Goal: Task Accomplishment & Management: Use online tool/utility

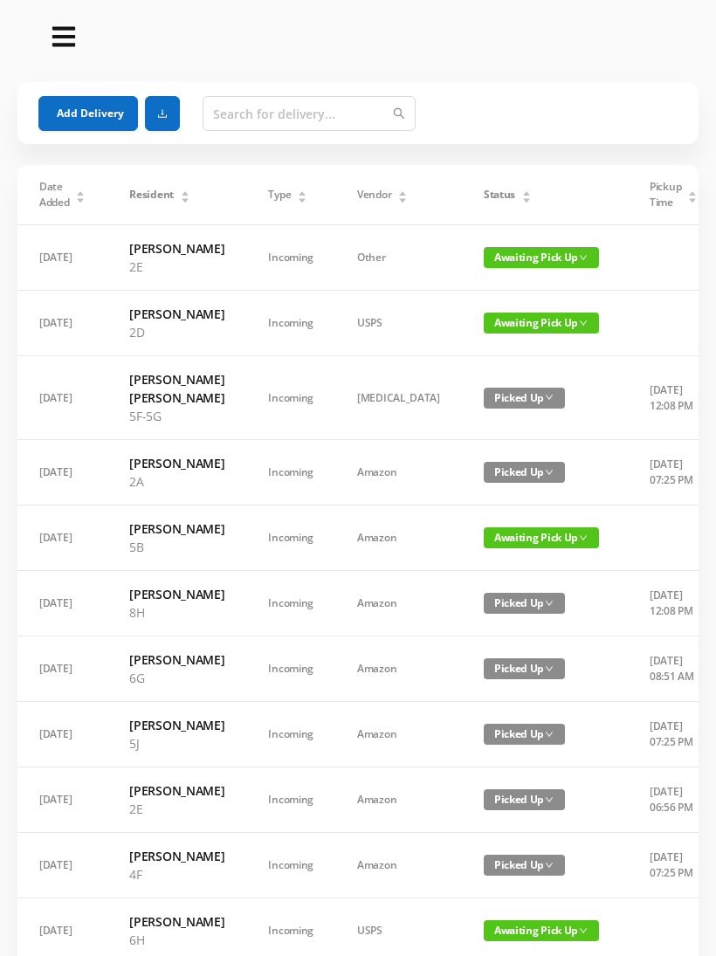
click at [79, 99] on button "Add Delivery" at bounding box center [88, 113] width 100 height 35
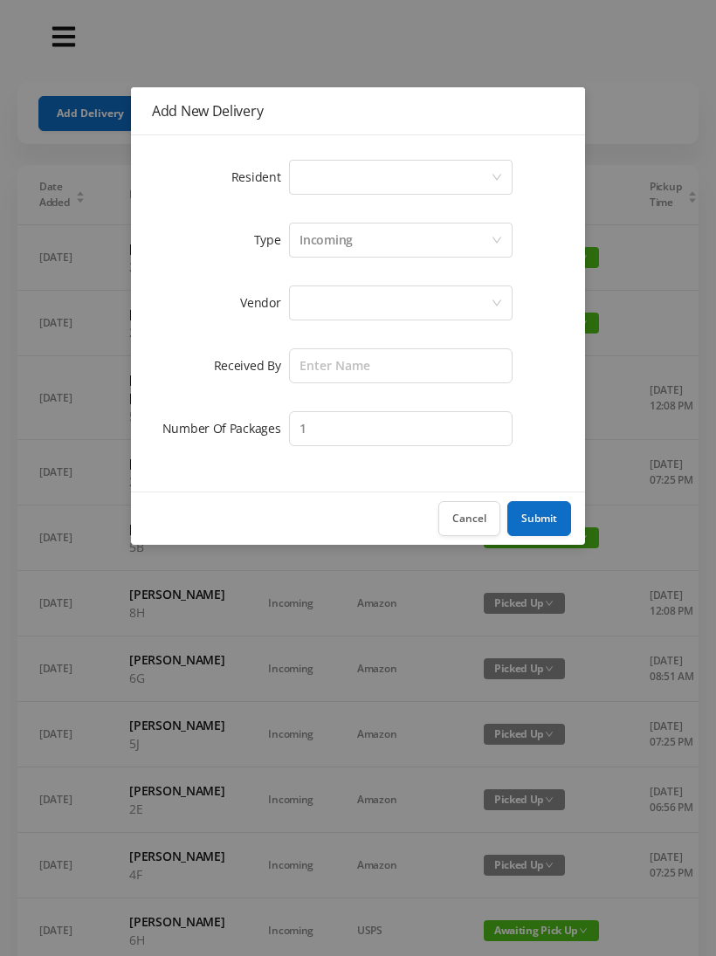
click at [482, 176] on div "Select a person" at bounding box center [395, 177] width 191 height 33
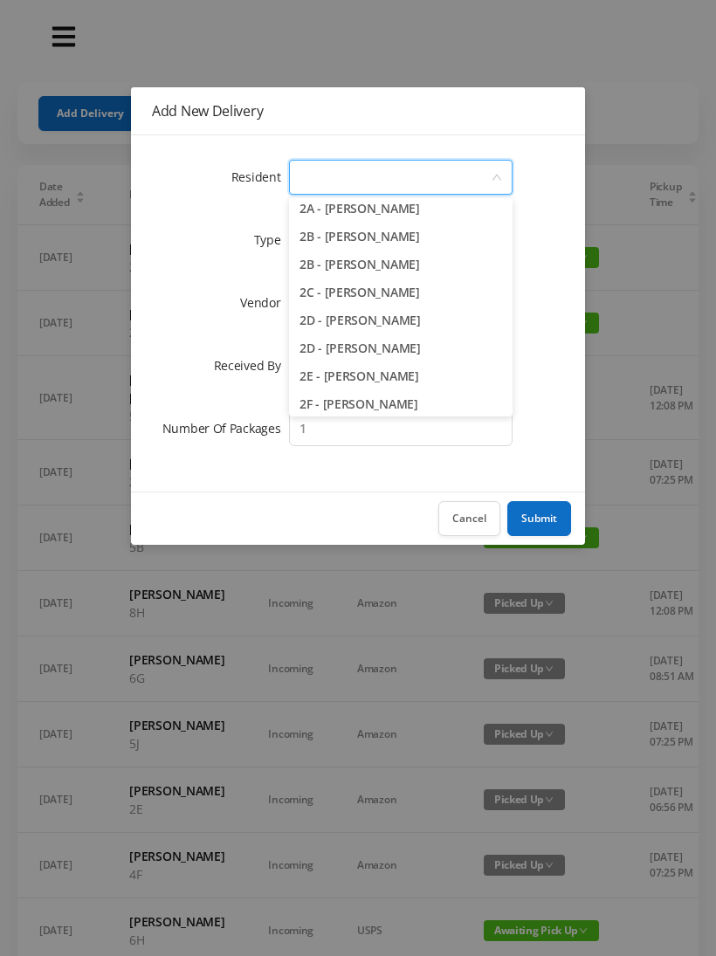
scroll to position [343, 0]
click at [403, 320] on li "2D - [PERSON_NAME]" at bounding box center [401, 320] width 224 height 28
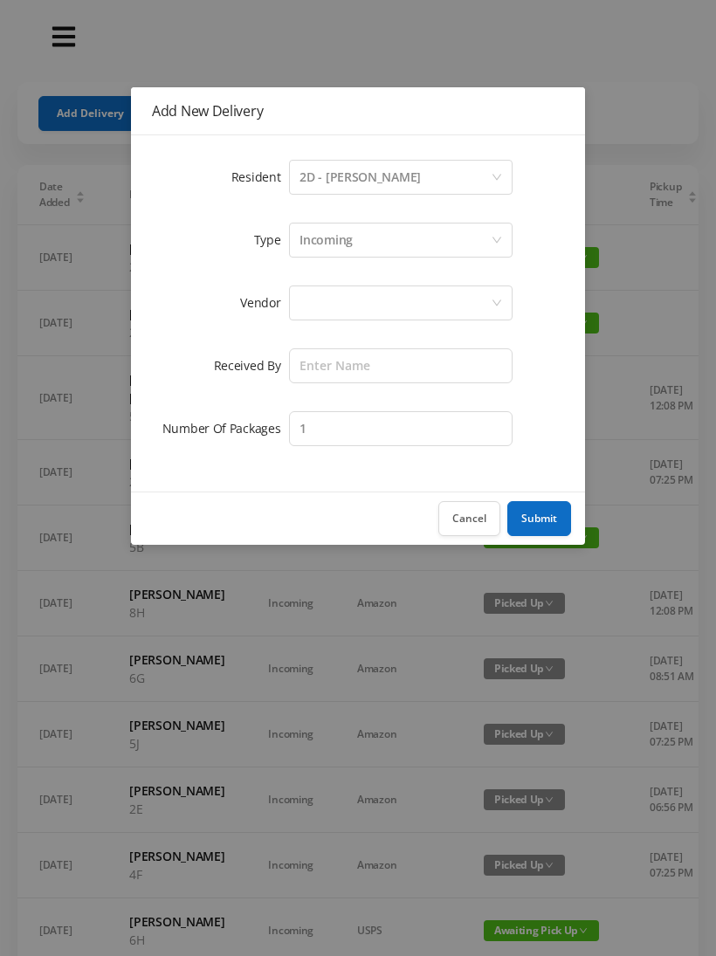
click at [440, 292] on div at bounding box center [395, 302] width 191 height 33
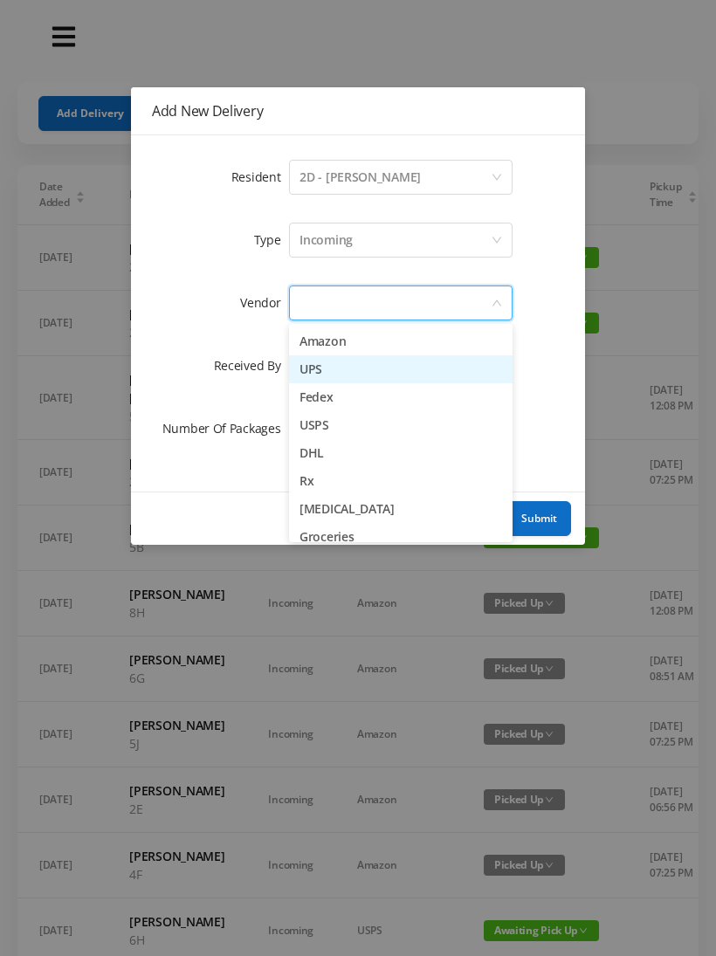
click at [320, 364] on li "UPS" at bounding box center [401, 369] width 224 height 28
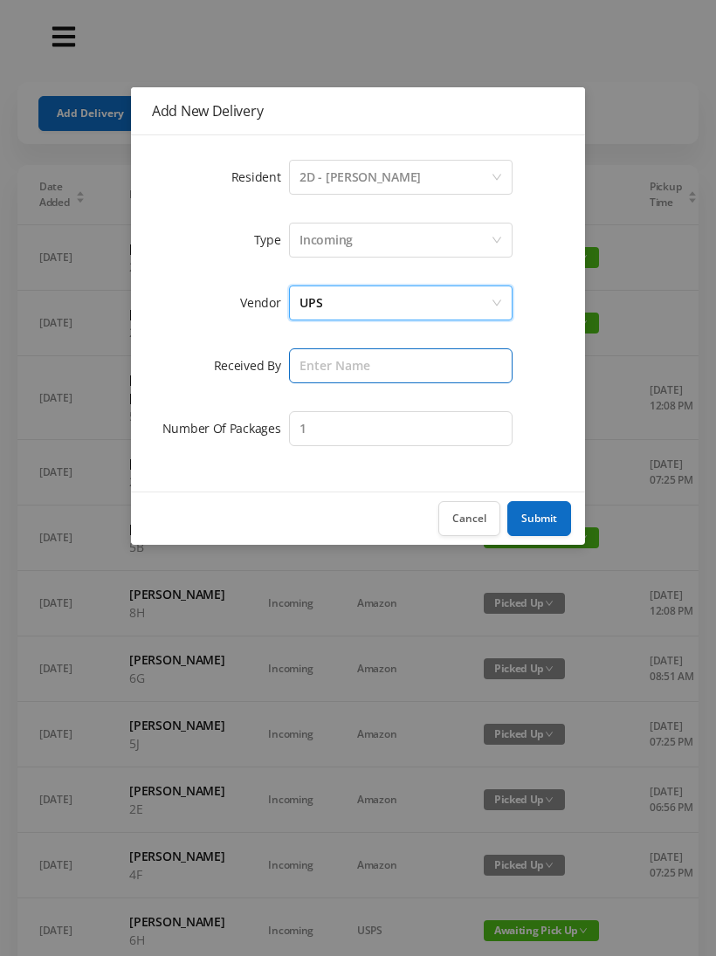
click at [396, 371] on input "text" at bounding box center [401, 365] width 224 height 35
type input "[PERSON_NAME]"
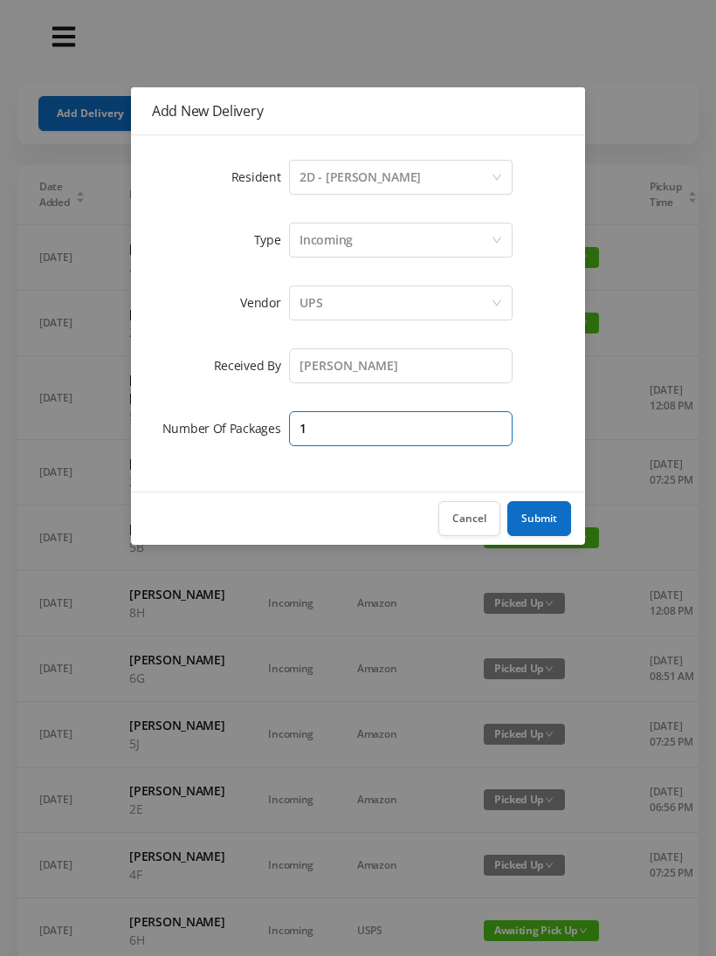
click at [456, 439] on input "1" at bounding box center [401, 428] width 224 height 35
type input "3"
type input "2"
click at [541, 517] on button "Submit" at bounding box center [539, 518] width 64 height 35
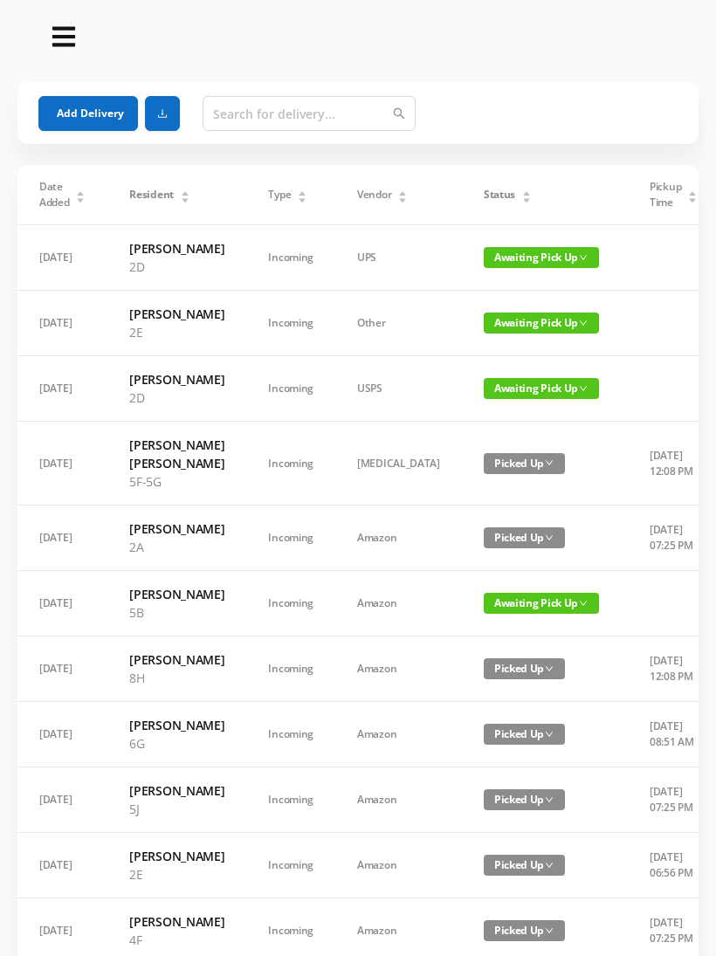
click at [76, 109] on button "Add Delivery" at bounding box center [88, 113] width 100 height 35
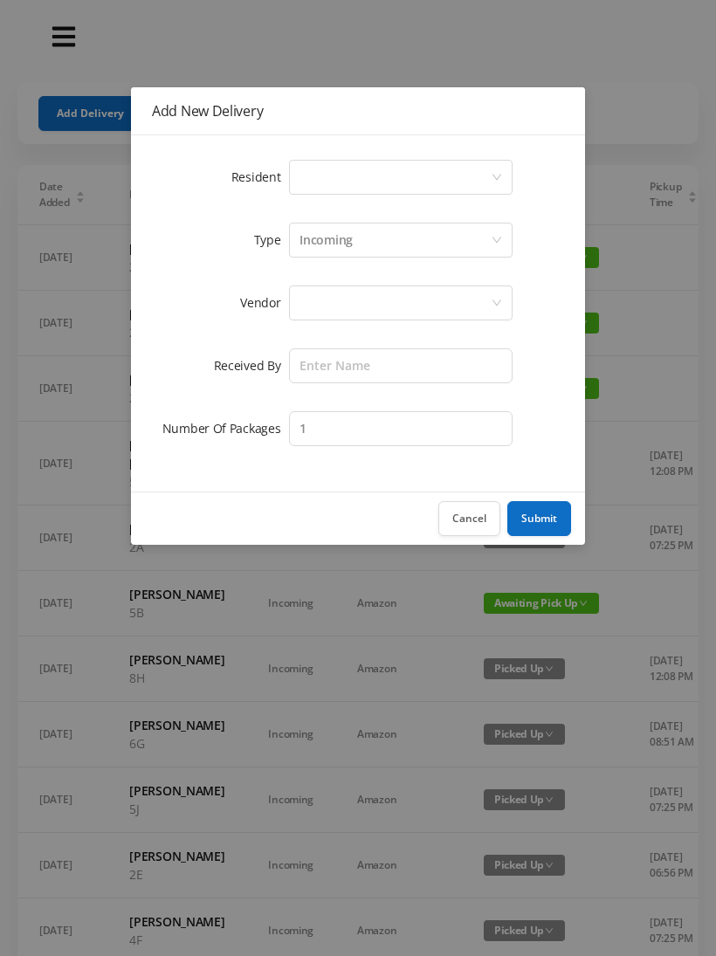
click at [492, 174] on icon "icon: down" at bounding box center [497, 177] width 10 height 10
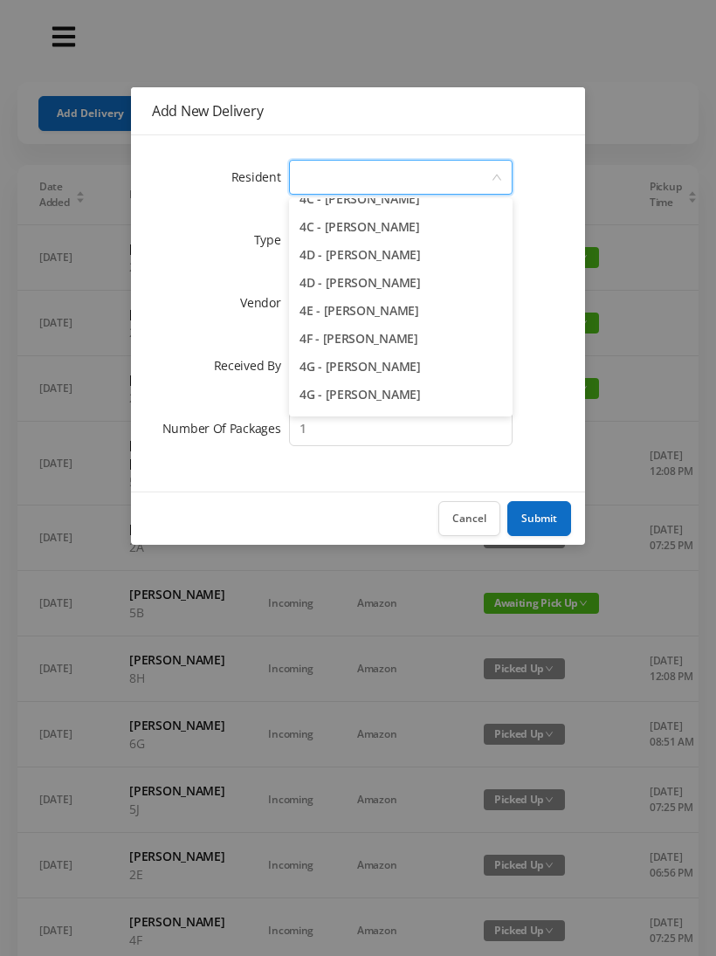
scroll to position [1105, 0]
click at [412, 342] on li "4F - [PERSON_NAME]" at bounding box center [401, 340] width 224 height 28
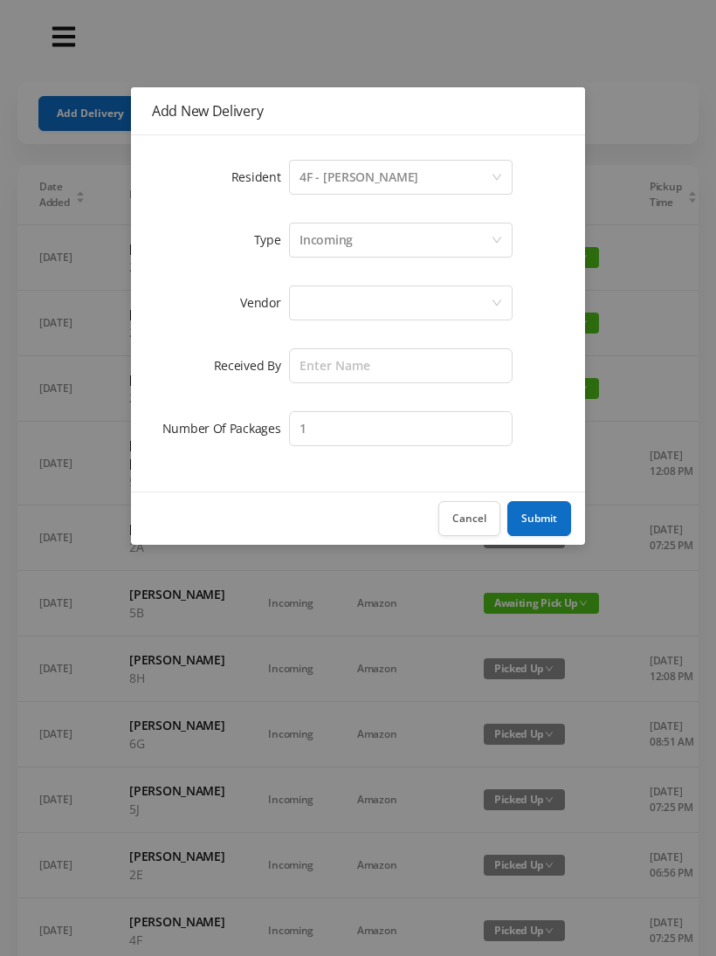
click at [434, 306] on div at bounding box center [395, 302] width 191 height 33
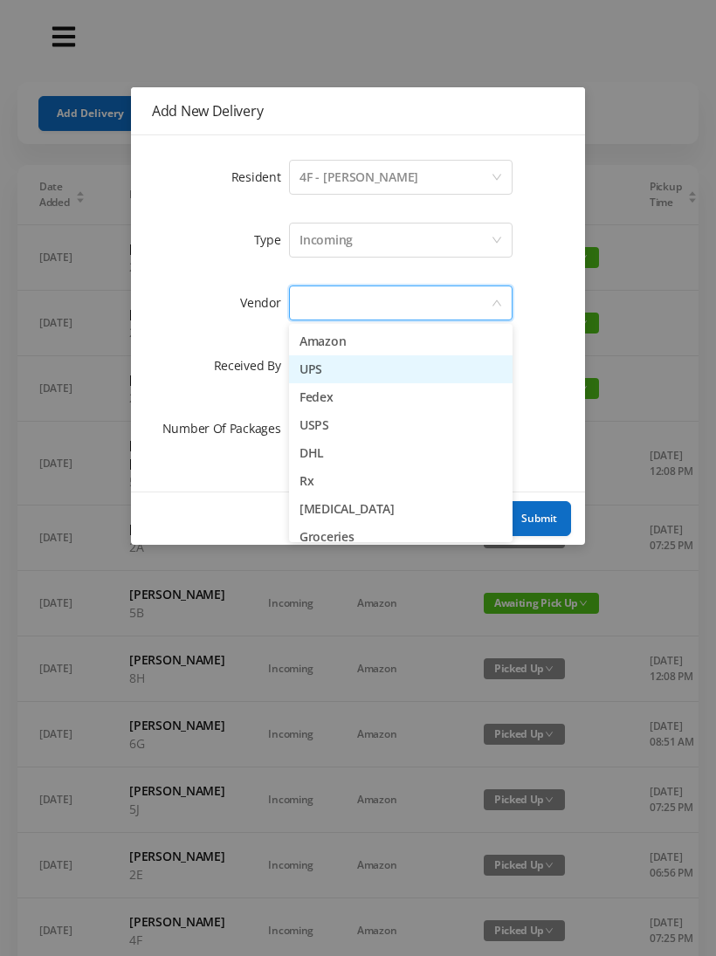
click at [362, 372] on li "UPS" at bounding box center [401, 369] width 224 height 28
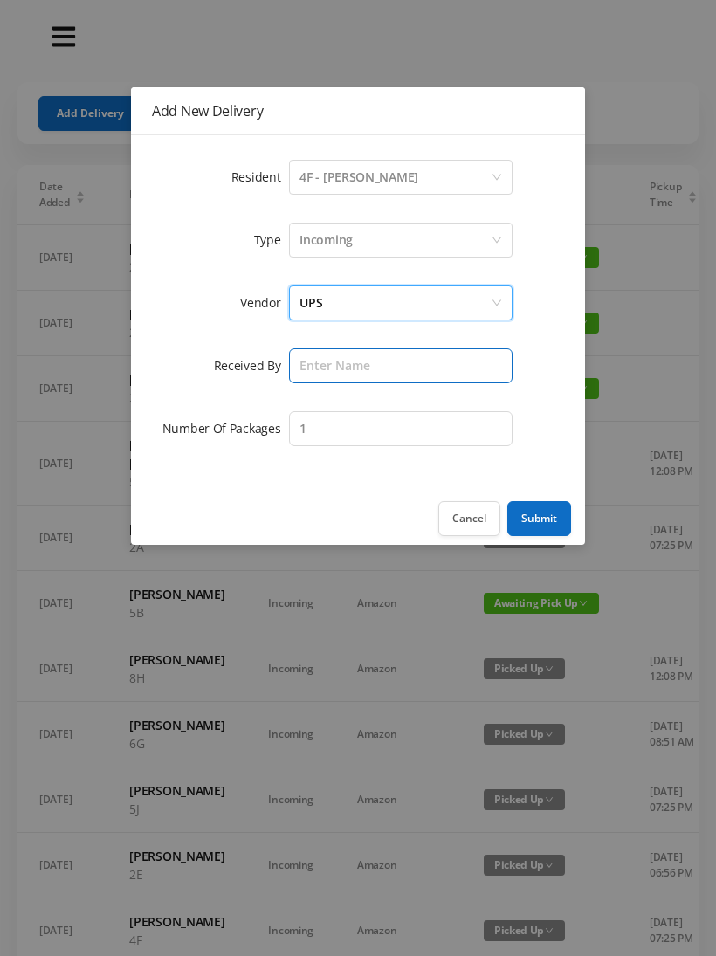
click at [413, 365] on input "text" at bounding box center [401, 365] width 224 height 35
type input "[PERSON_NAME]"
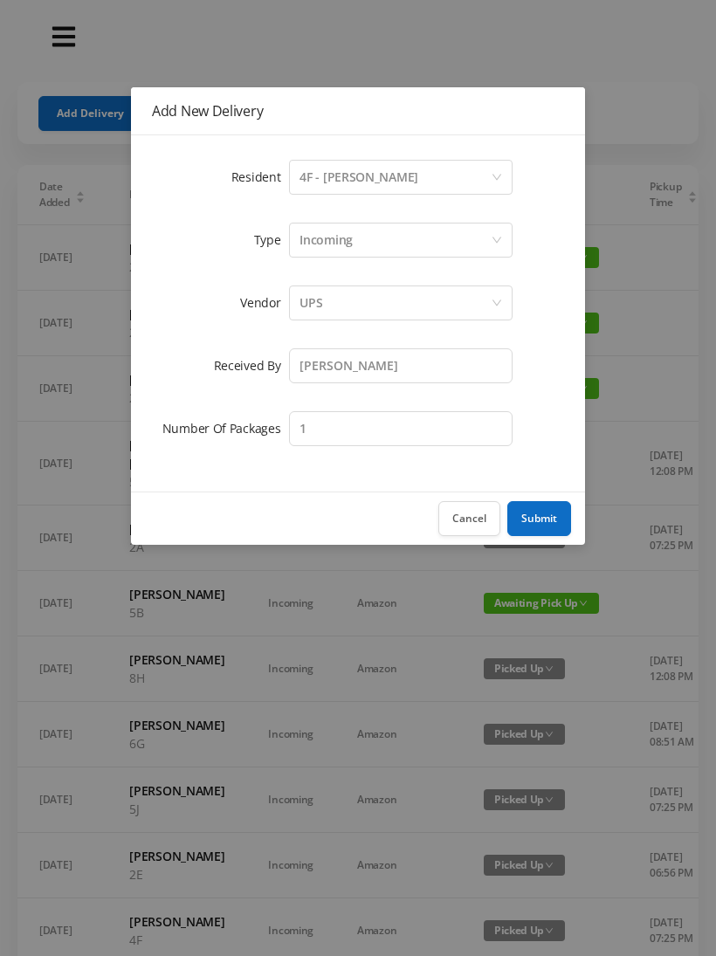
click at [541, 523] on button "Submit" at bounding box center [539, 518] width 64 height 35
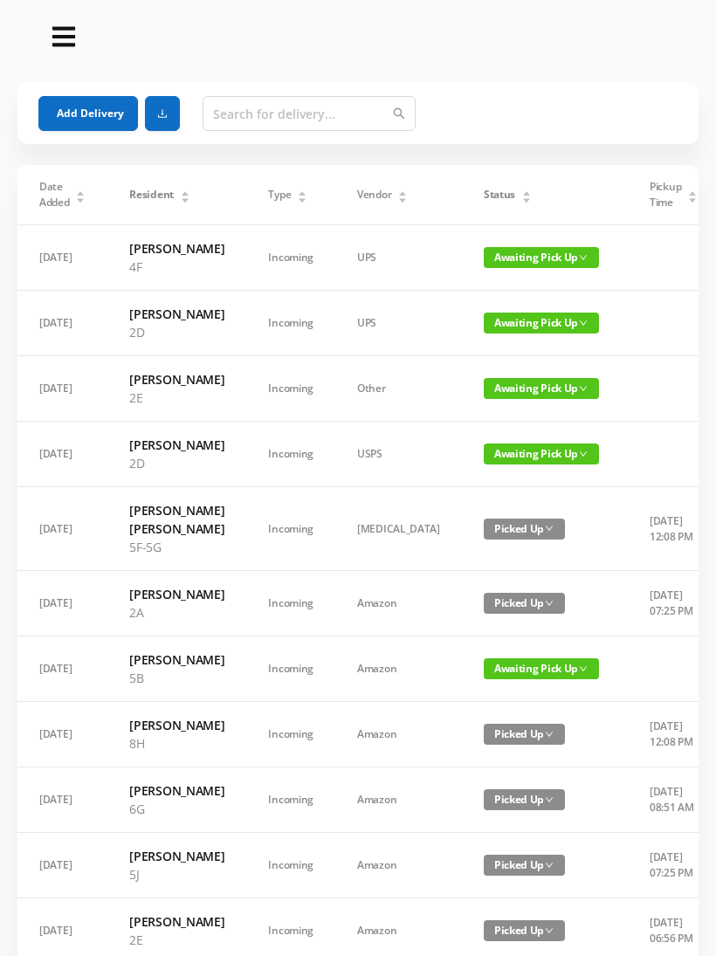
click at [57, 112] on button "Add Delivery" at bounding box center [88, 113] width 100 height 35
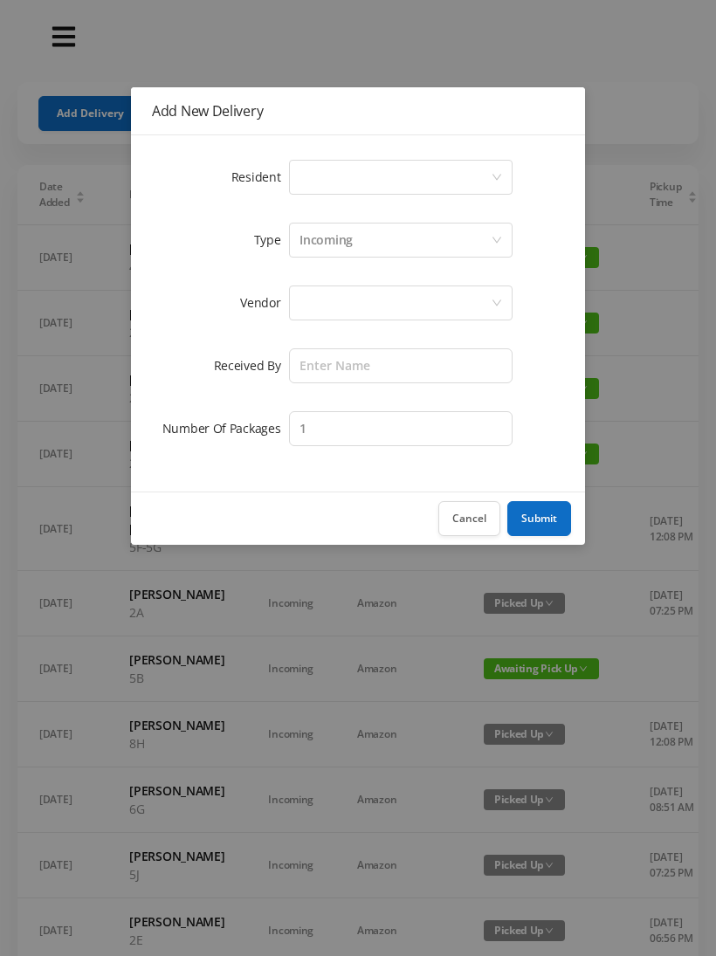
click at [485, 177] on div "Select a person" at bounding box center [395, 177] width 191 height 33
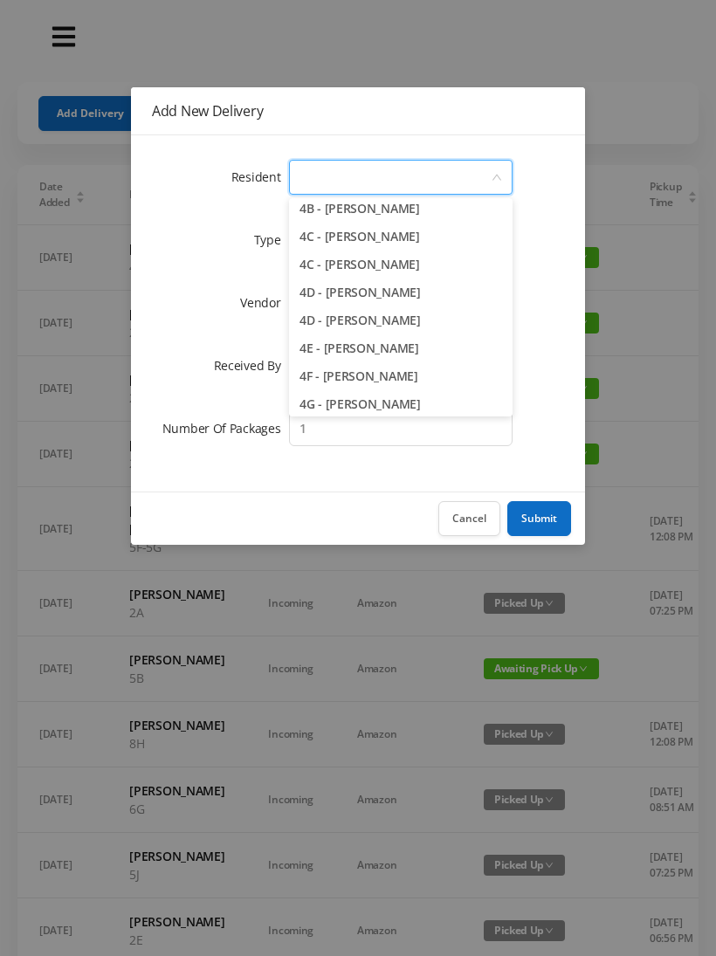
scroll to position [1068, 0]
click at [400, 361] on li "4E - [PERSON_NAME]" at bounding box center [401, 349] width 224 height 28
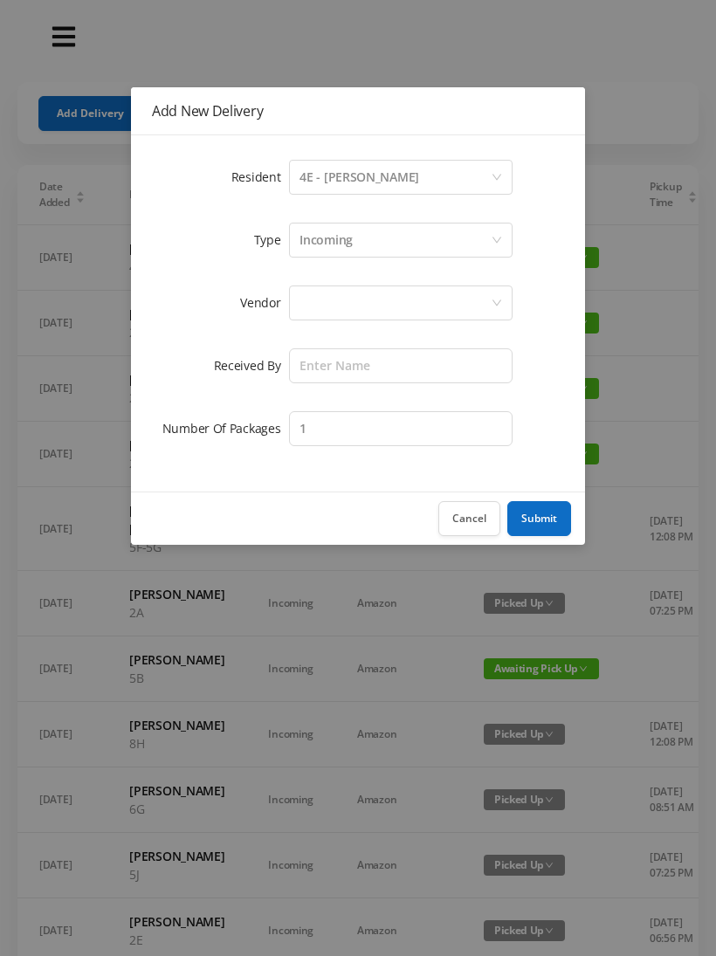
click at [461, 296] on div at bounding box center [395, 302] width 191 height 33
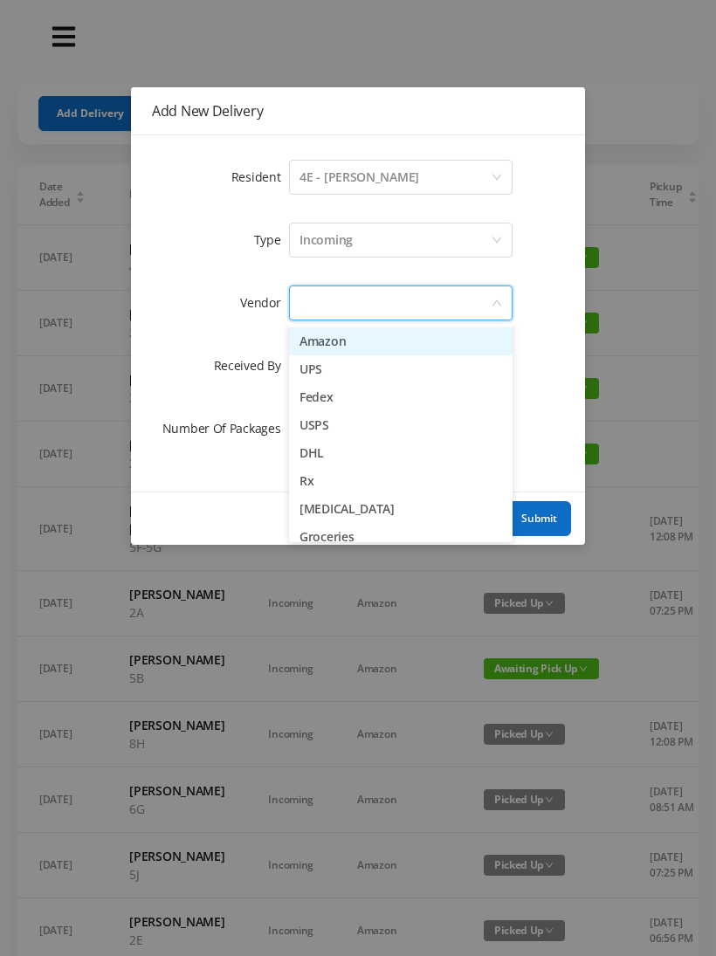
click at [342, 379] on li "UPS" at bounding box center [401, 369] width 224 height 28
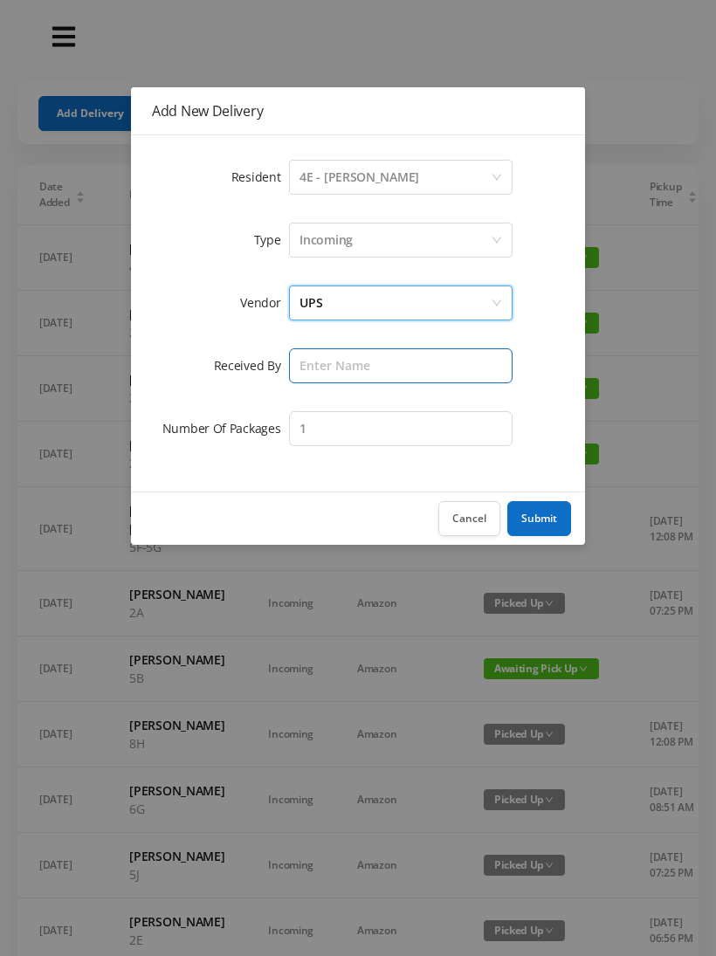
click at [447, 370] on input "text" at bounding box center [401, 365] width 224 height 35
type input "[PERSON_NAME]"
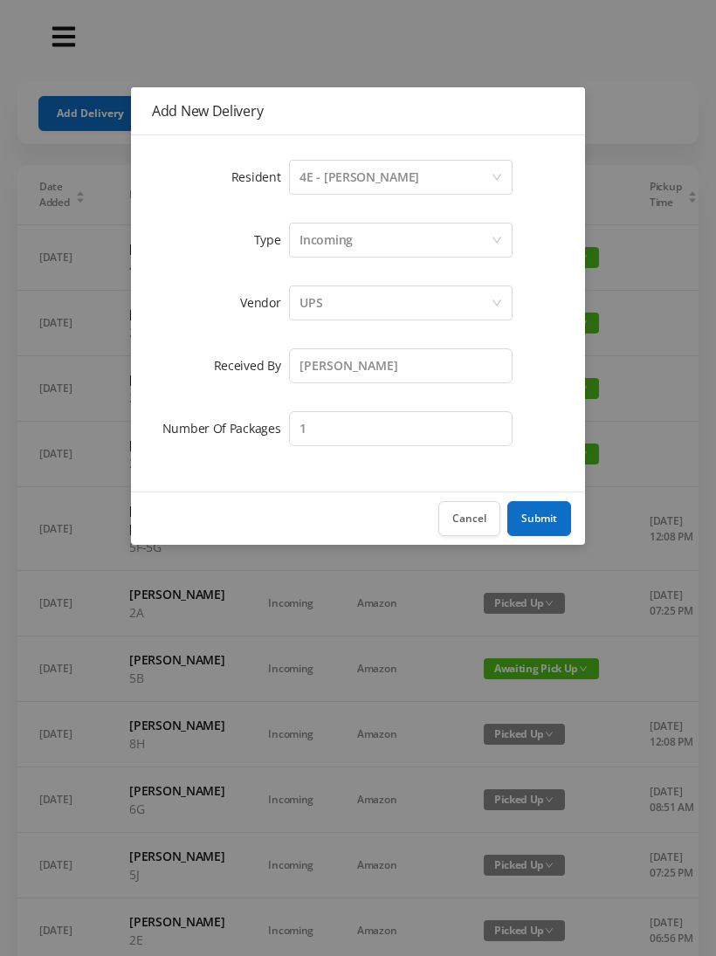
click at [544, 516] on button "Submit" at bounding box center [539, 518] width 64 height 35
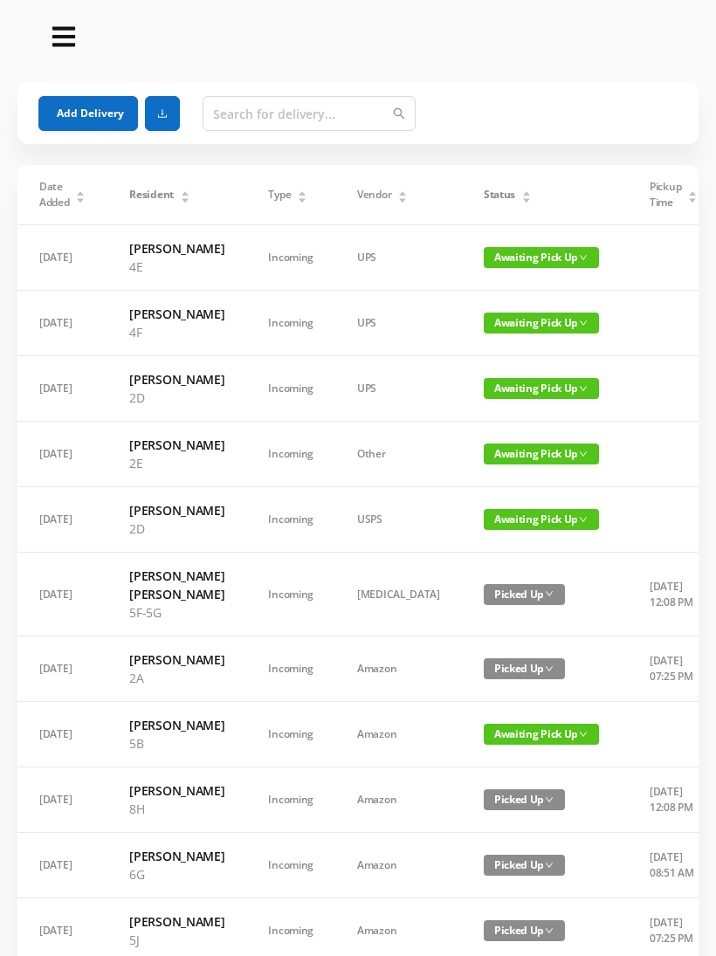
click at [70, 124] on button "Add Delivery" at bounding box center [88, 113] width 100 height 35
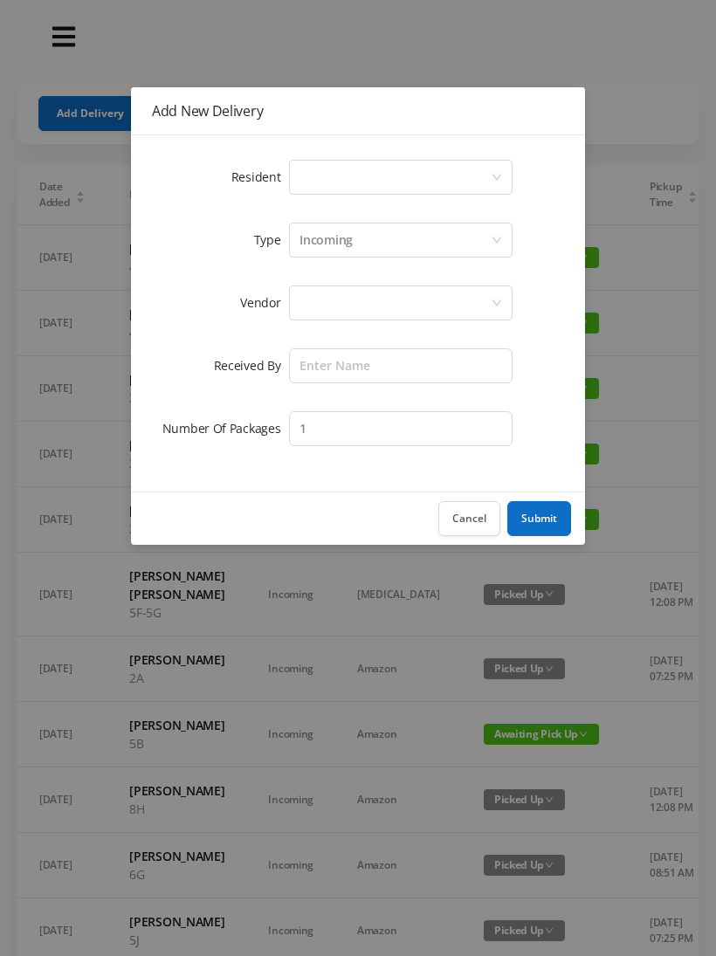
click at [490, 178] on div "Select a person" at bounding box center [395, 177] width 191 height 33
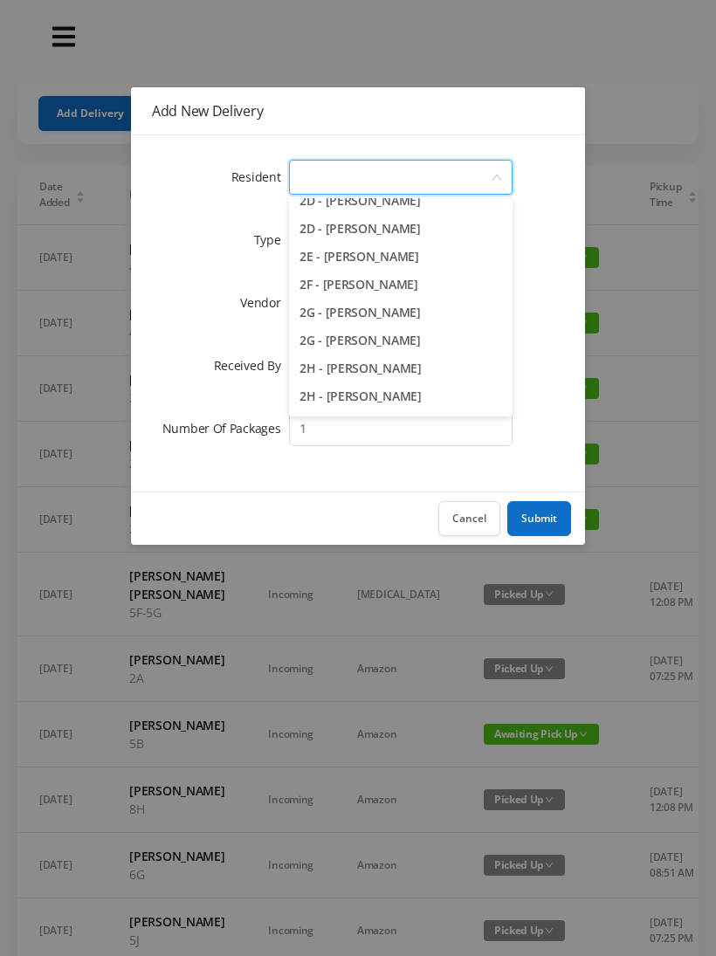
scroll to position [481, 0]
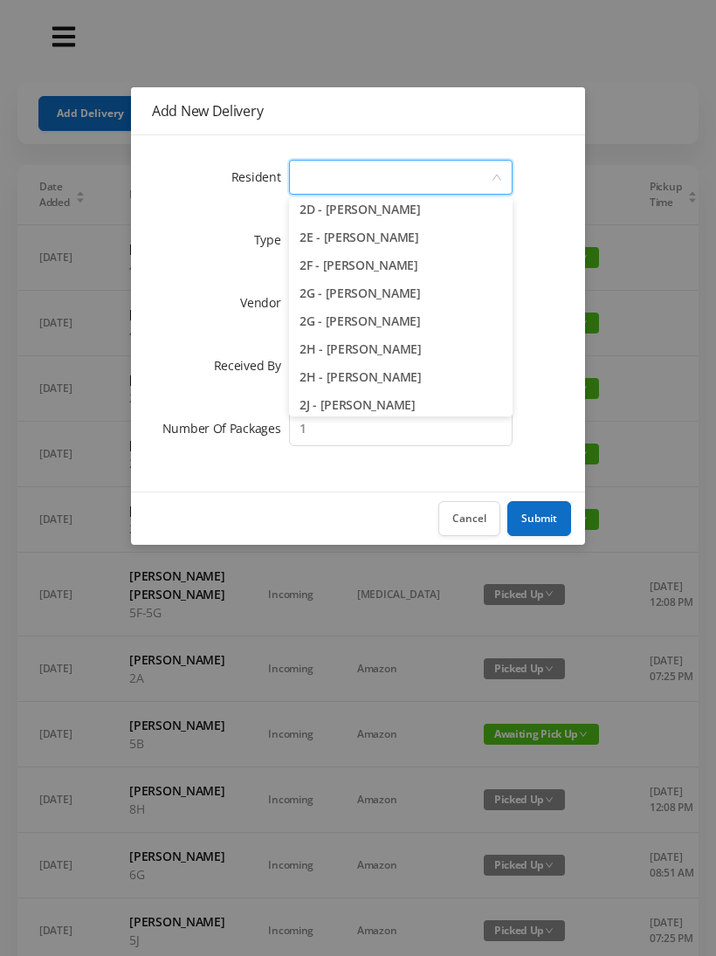
click at [411, 382] on li "2H - [PERSON_NAME]" at bounding box center [401, 377] width 224 height 28
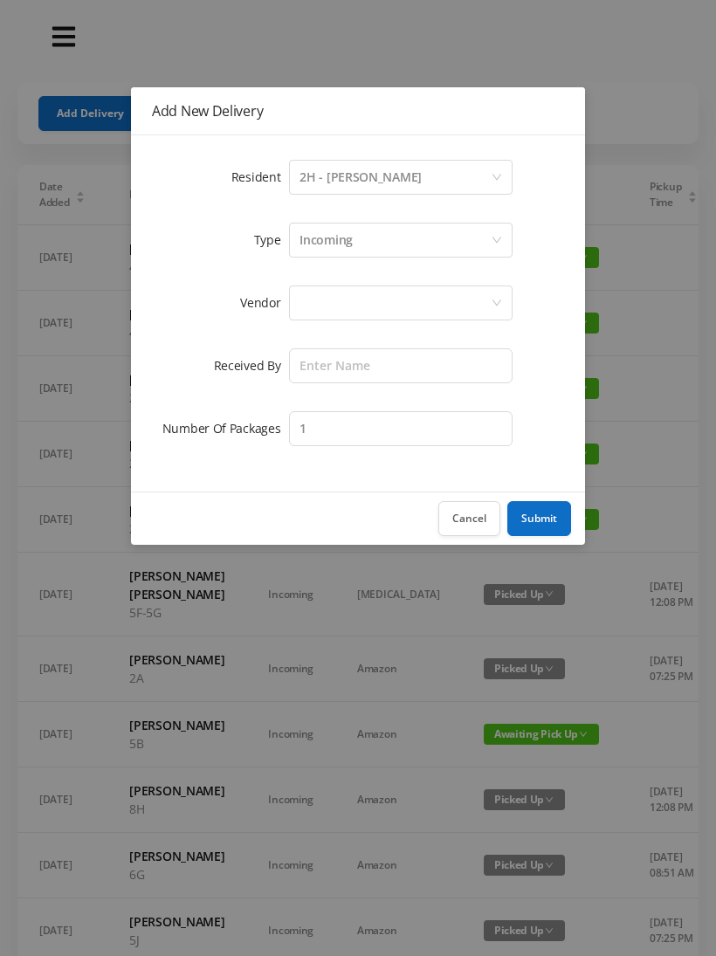
click at [453, 300] on div at bounding box center [395, 302] width 191 height 33
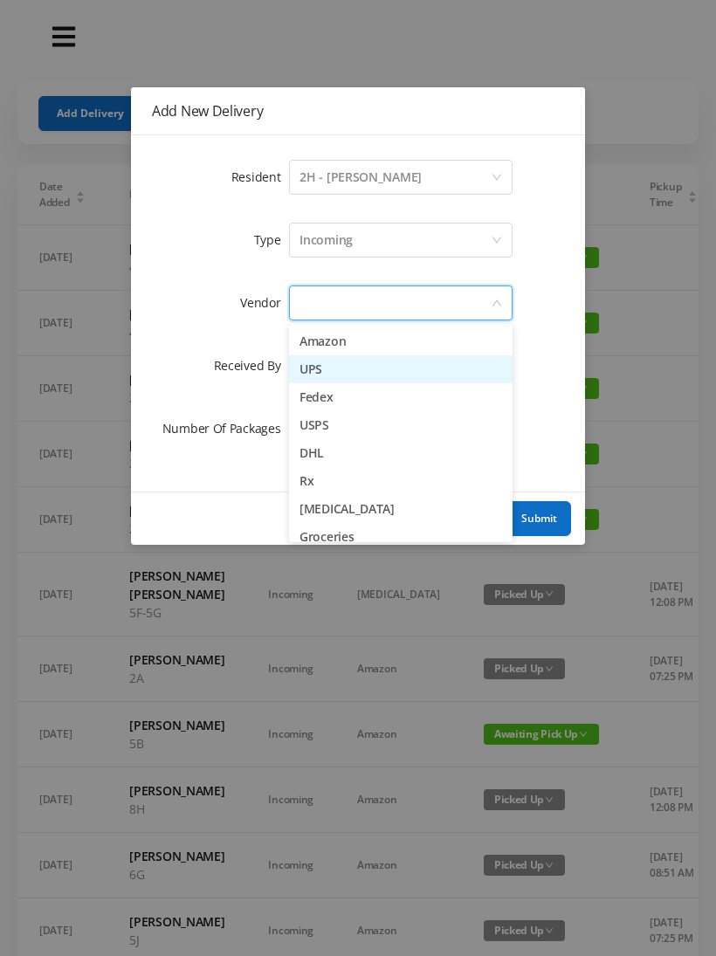
click at [362, 375] on li "UPS" at bounding box center [401, 369] width 224 height 28
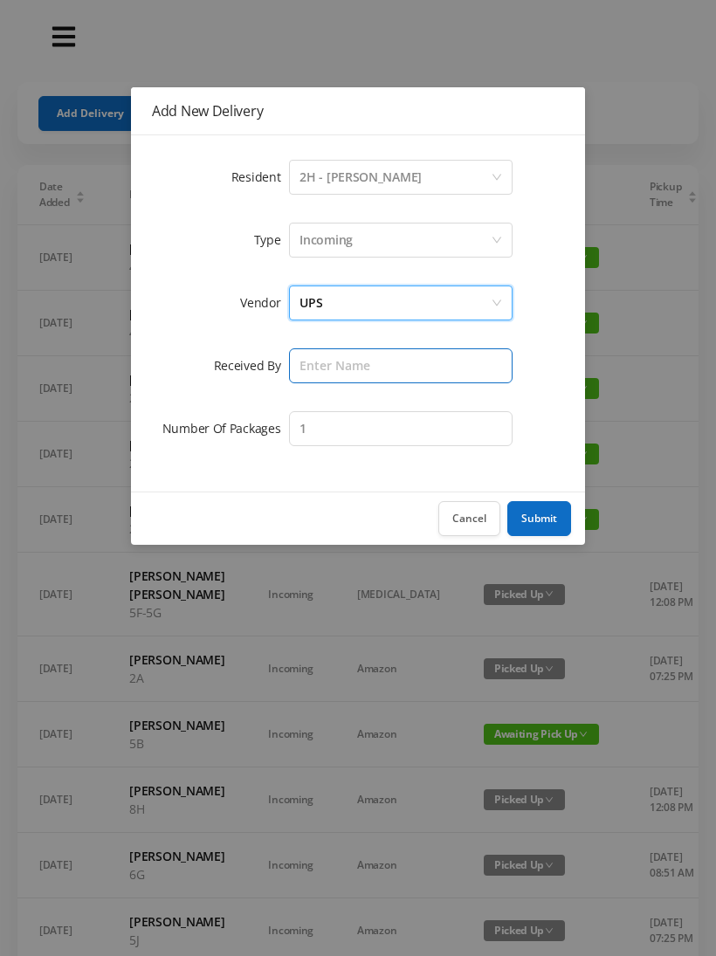
click at [445, 366] on input "text" at bounding box center [401, 365] width 224 height 35
type input "[PERSON_NAME]"
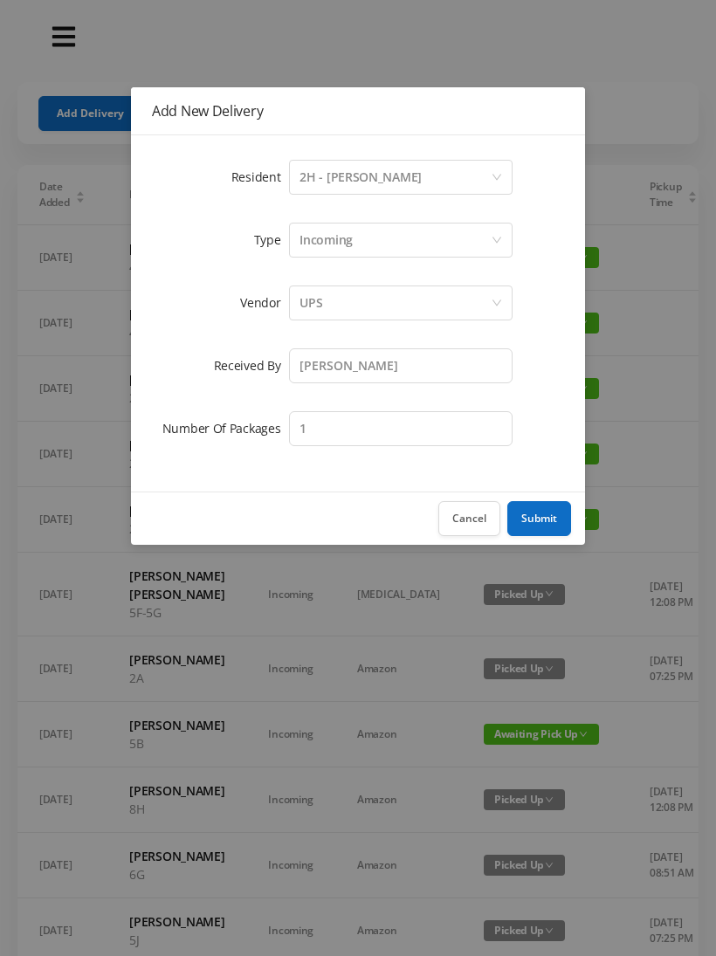
click at [527, 520] on button "Submit" at bounding box center [539, 518] width 64 height 35
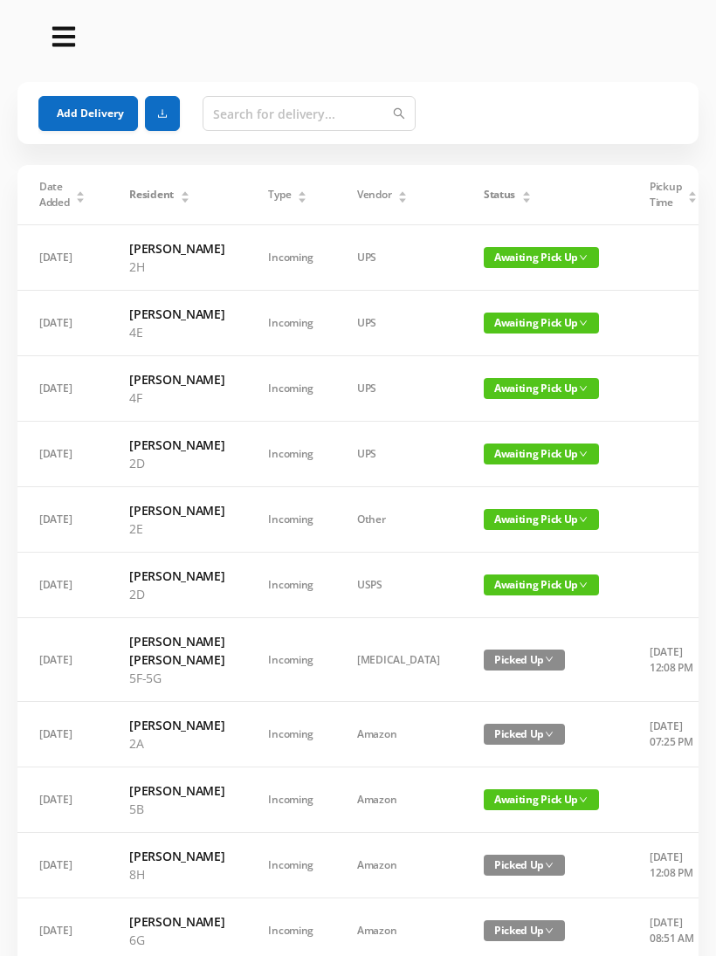
click at [70, 118] on button "Add Delivery" at bounding box center [88, 113] width 100 height 35
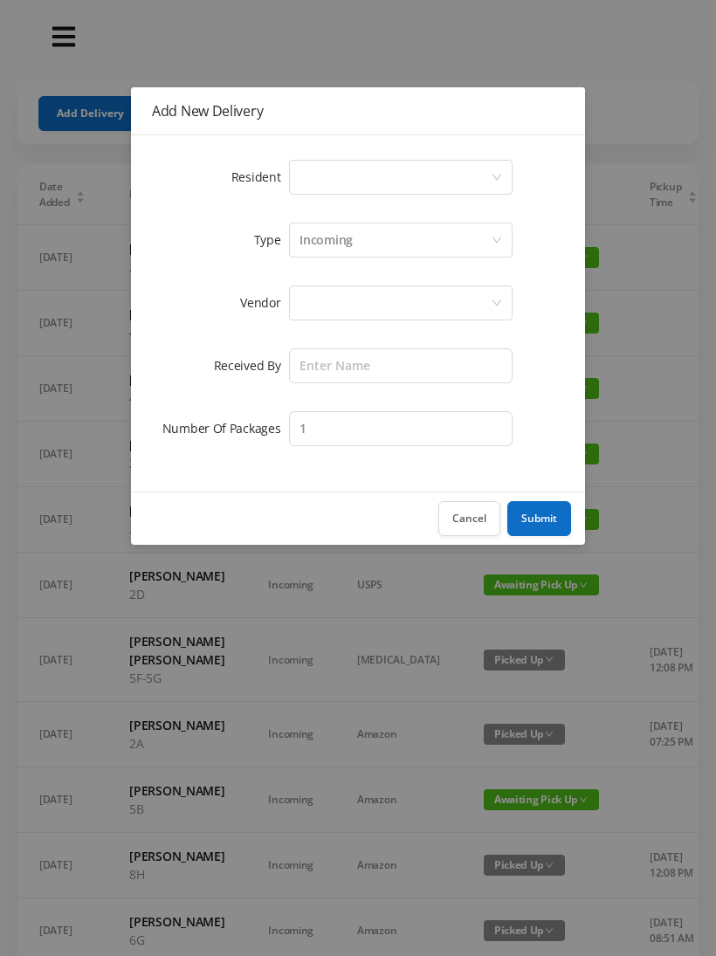
click at [493, 176] on icon "icon: down" at bounding box center [496, 178] width 9 height 6
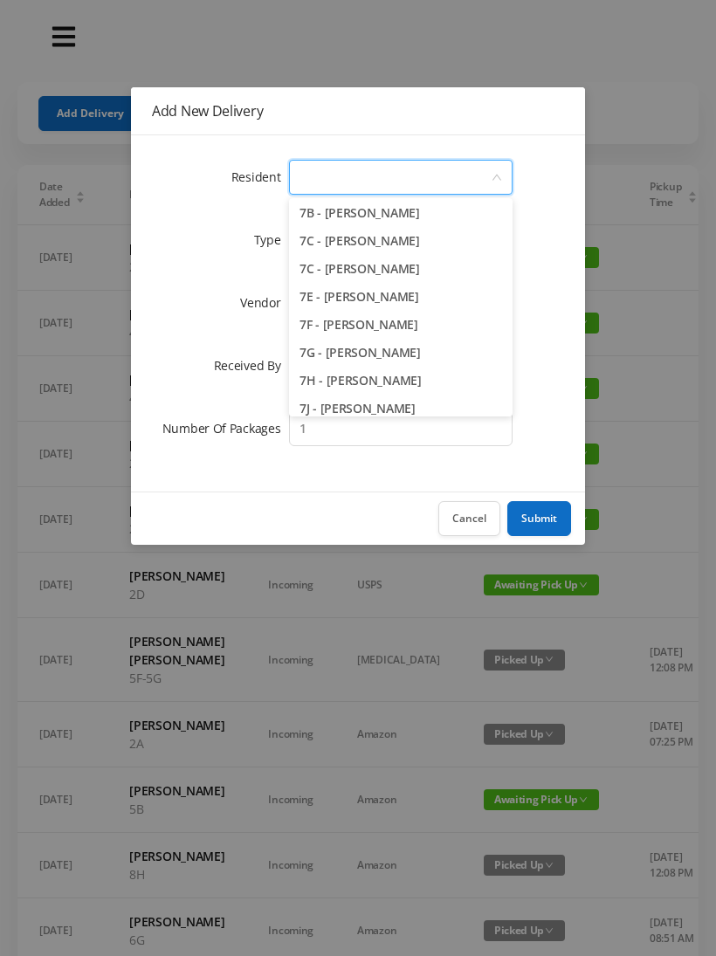
scroll to position [2071, 0]
click at [403, 296] on li "7E - [PERSON_NAME]" at bounding box center [401, 296] width 224 height 28
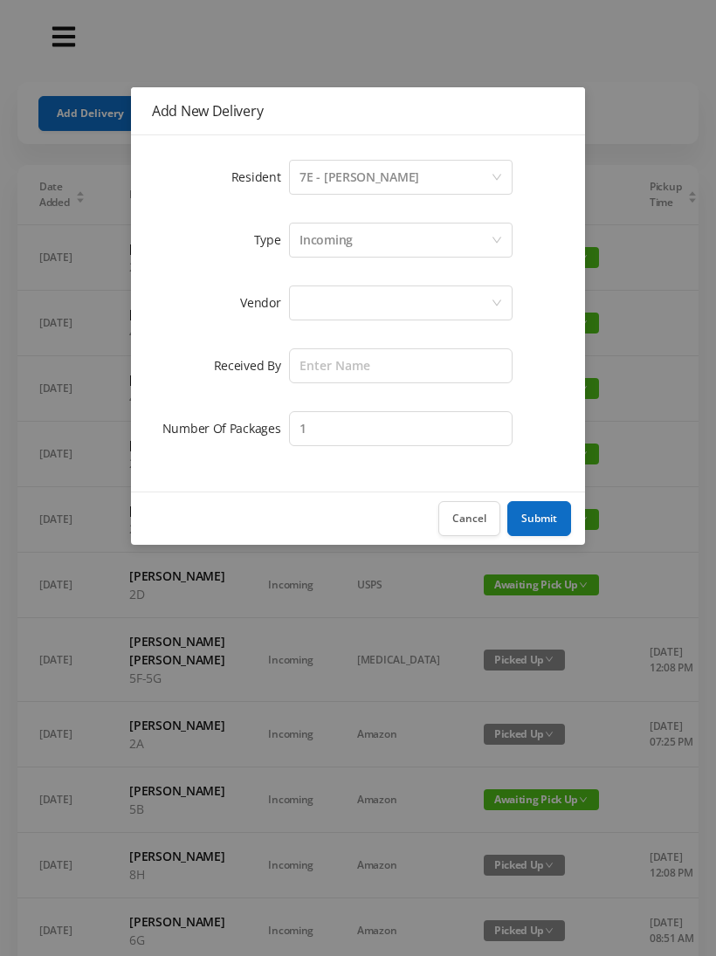
click at [413, 301] on div at bounding box center [395, 302] width 191 height 33
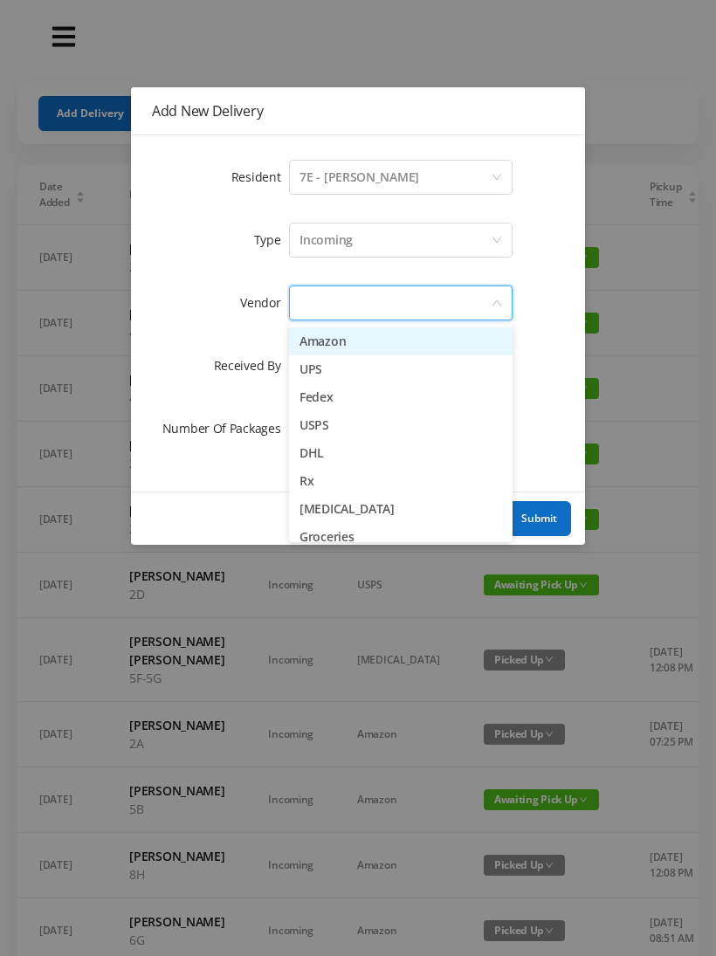
click at [357, 371] on li "UPS" at bounding box center [401, 369] width 224 height 28
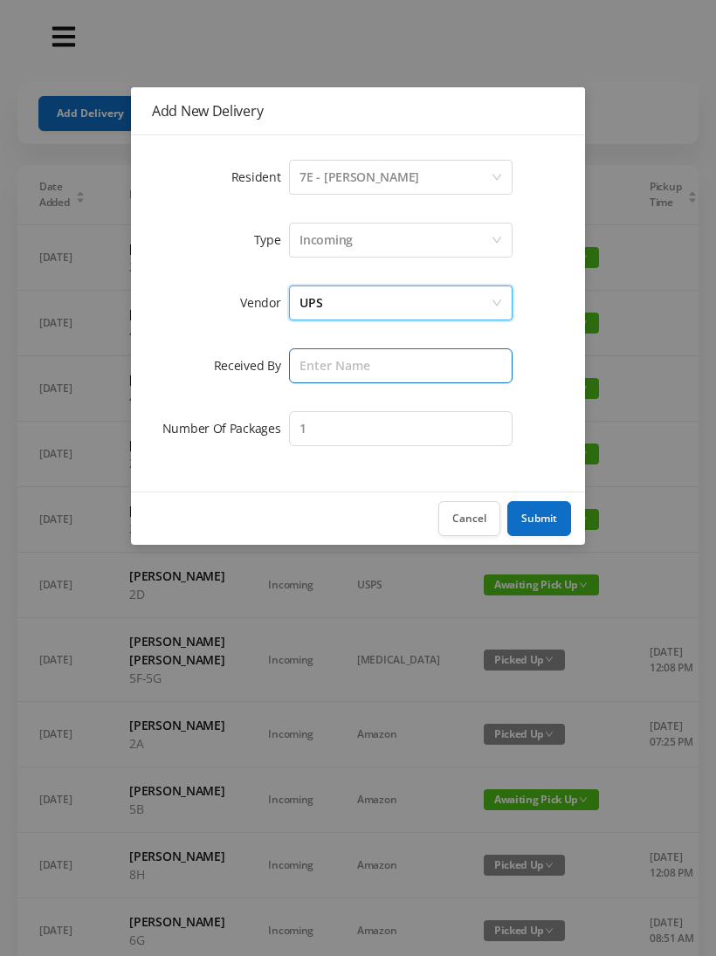
click at [406, 364] on input "text" at bounding box center [401, 365] width 224 height 35
type input "[PERSON_NAME]"
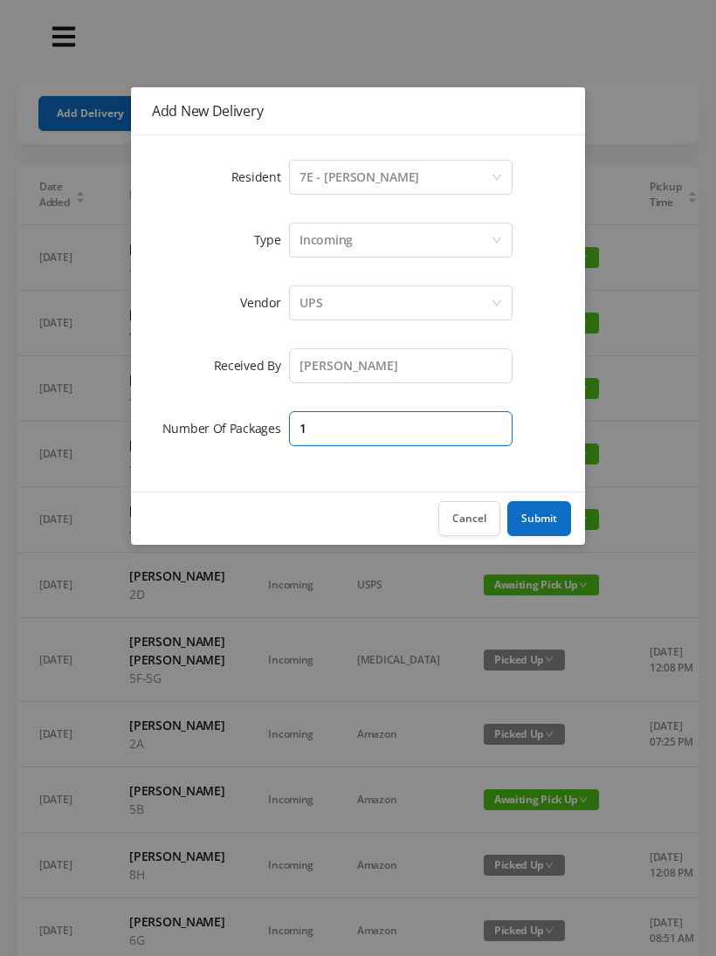
click at [420, 423] on input "1" at bounding box center [401, 428] width 224 height 35
type input "2"
click at [541, 524] on button "Submit" at bounding box center [539, 518] width 64 height 35
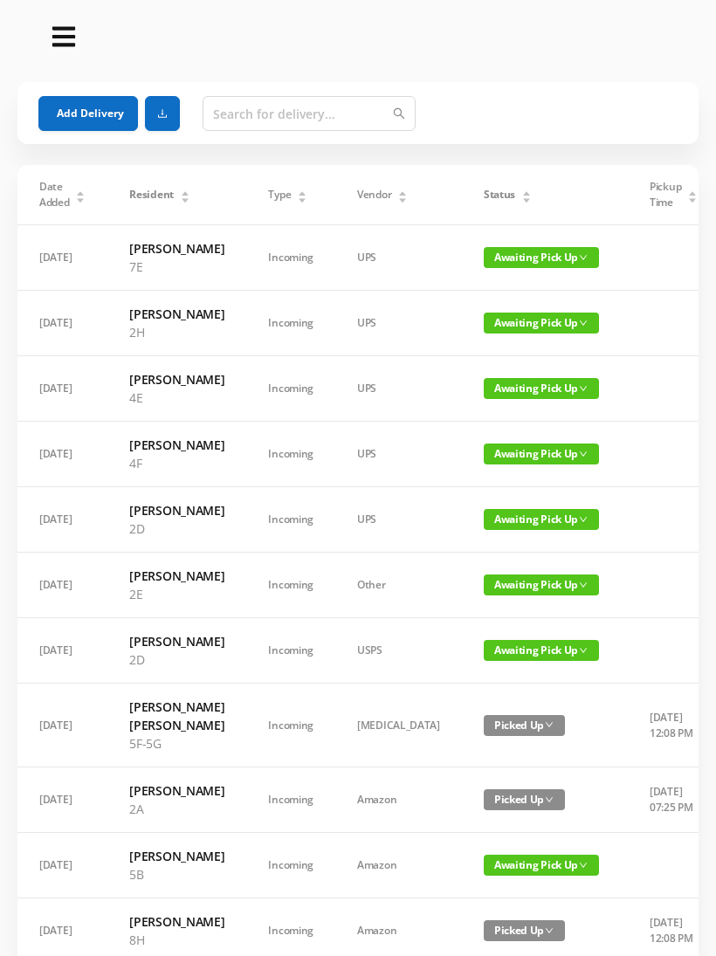
click at [122, 113] on button "Add Delivery" at bounding box center [88, 113] width 100 height 35
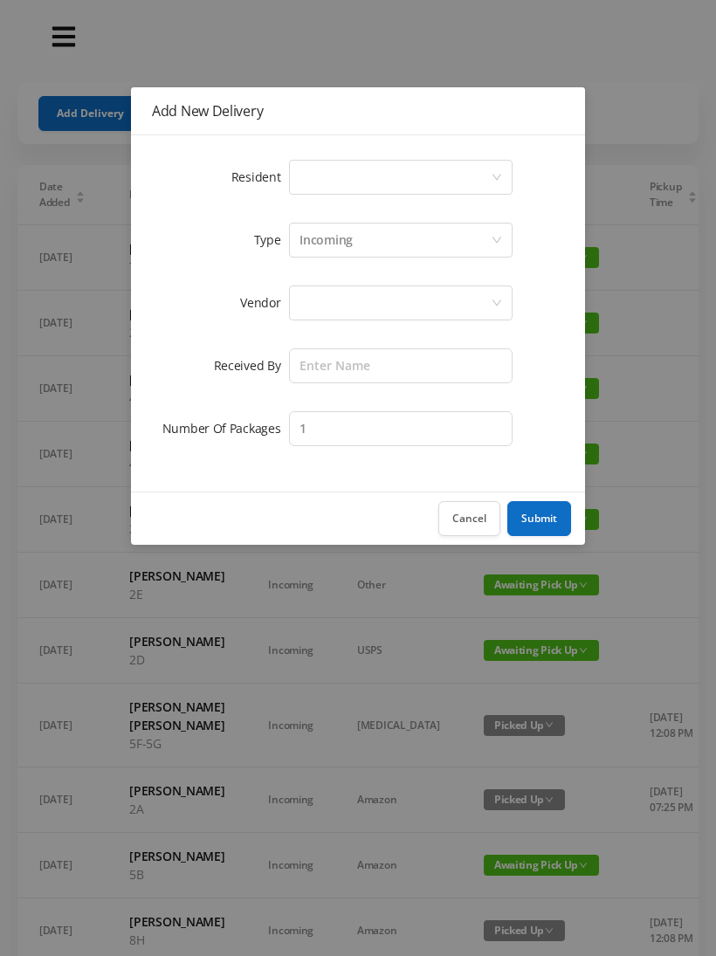
click at [499, 180] on icon "icon: down" at bounding box center [497, 177] width 10 height 10
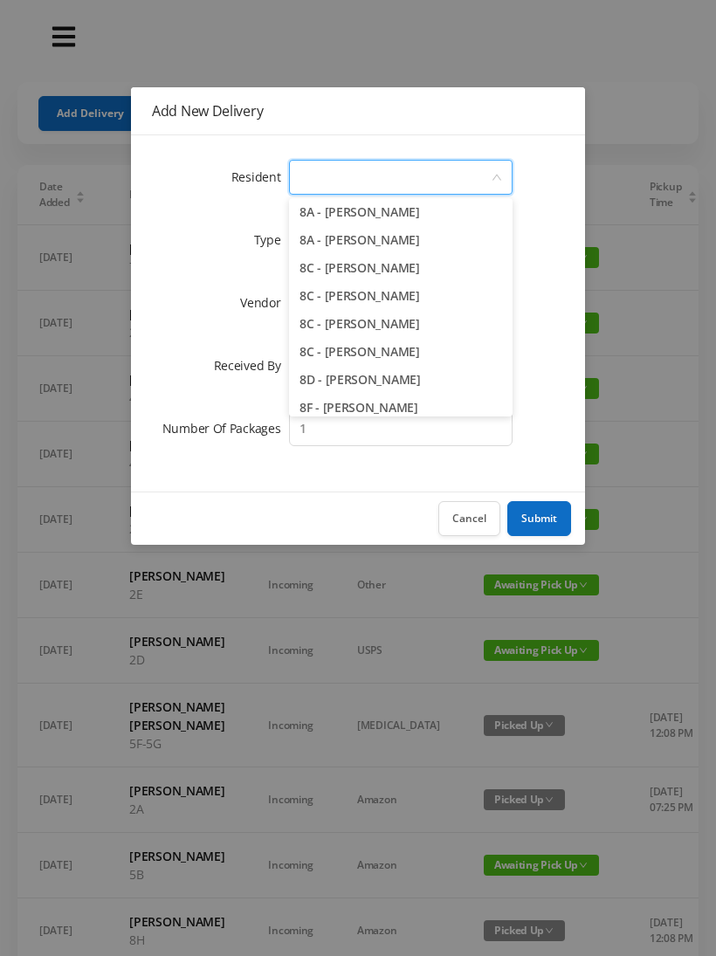
scroll to position [2269, 0]
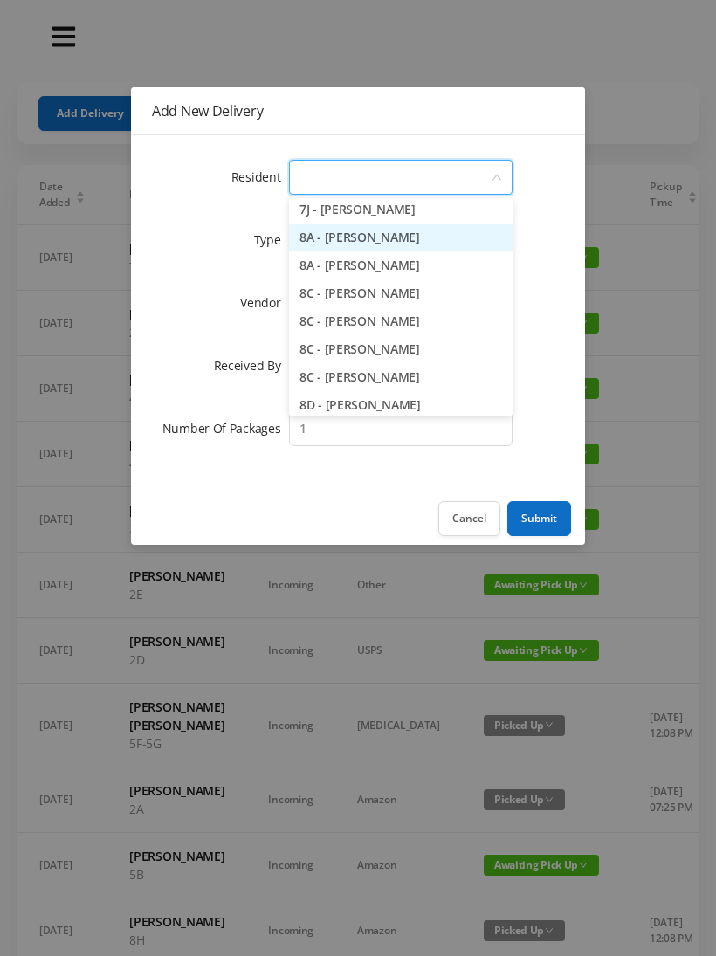
click at [411, 242] on li "8A - [PERSON_NAME]" at bounding box center [401, 238] width 224 height 28
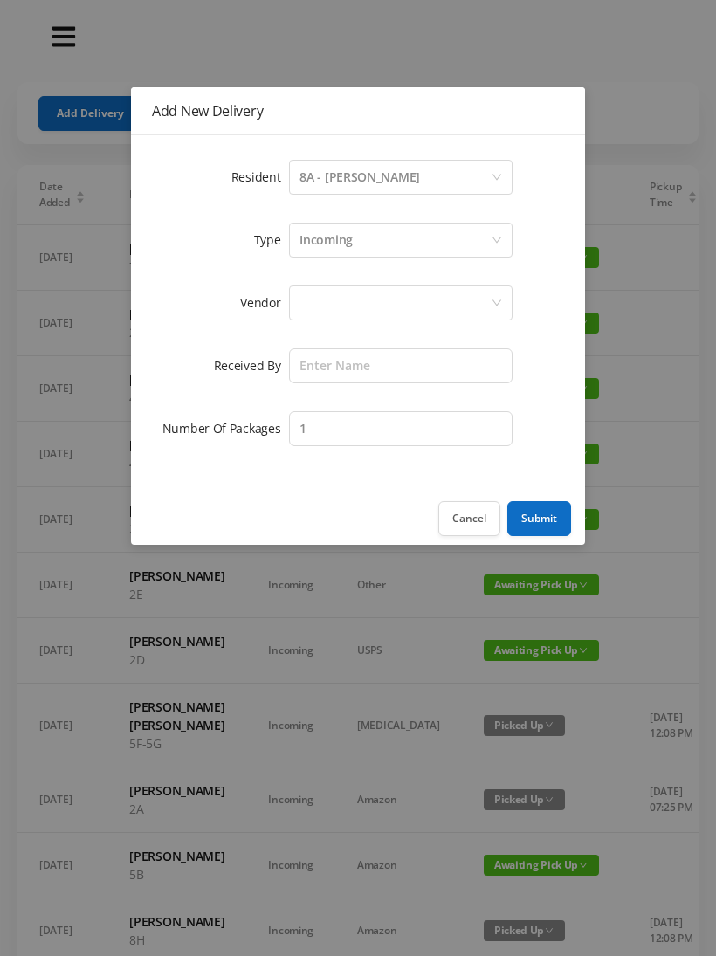
click at [452, 302] on div at bounding box center [395, 302] width 191 height 33
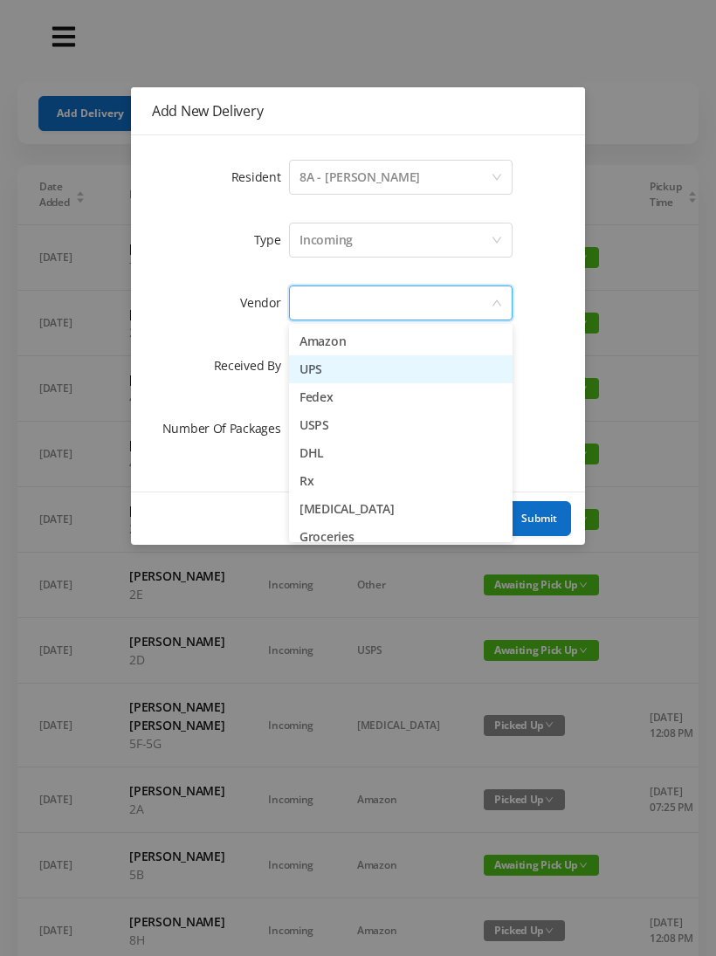
click at [346, 377] on li "UPS" at bounding box center [401, 369] width 224 height 28
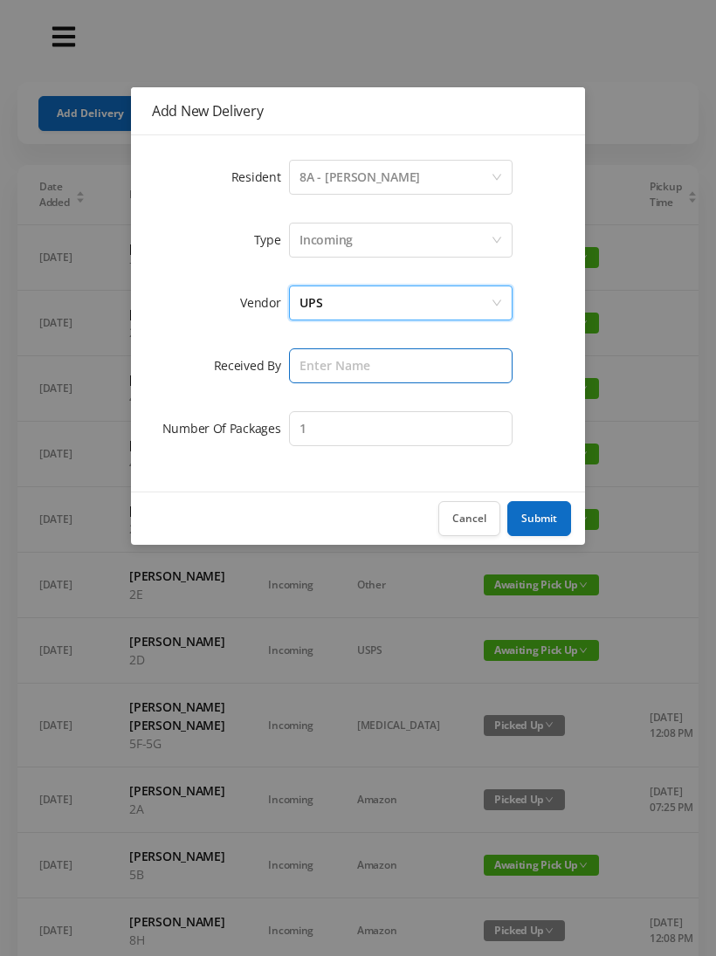
click at [429, 375] on input "text" at bounding box center [401, 365] width 224 height 35
type input "[PERSON_NAME]"
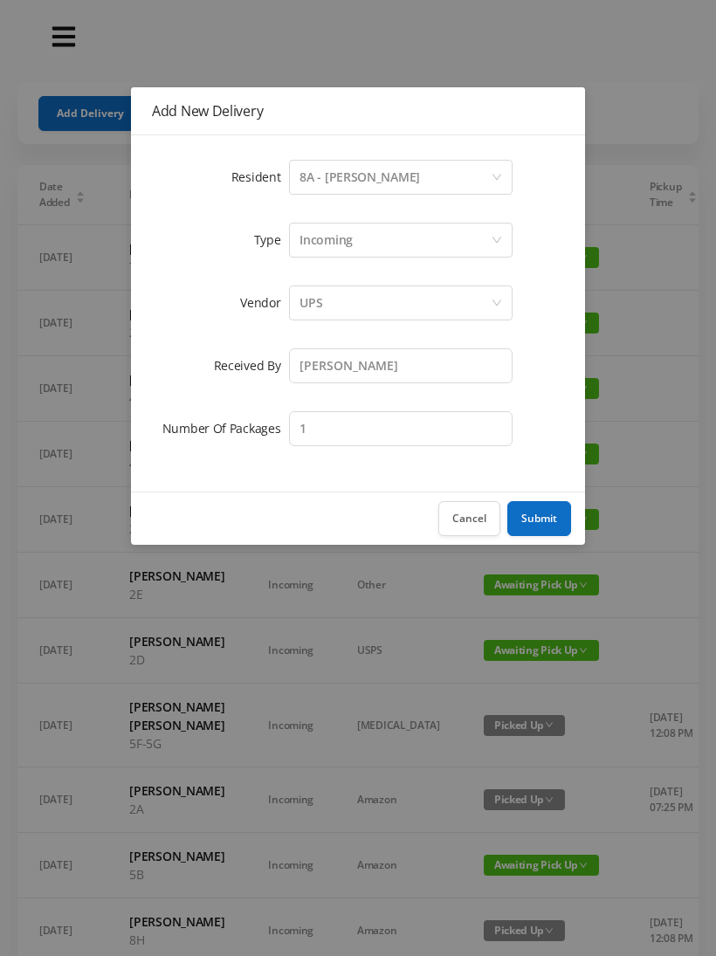
click at [541, 525] on button "Submit" at bounding box center [539, 518] width 64 height 35
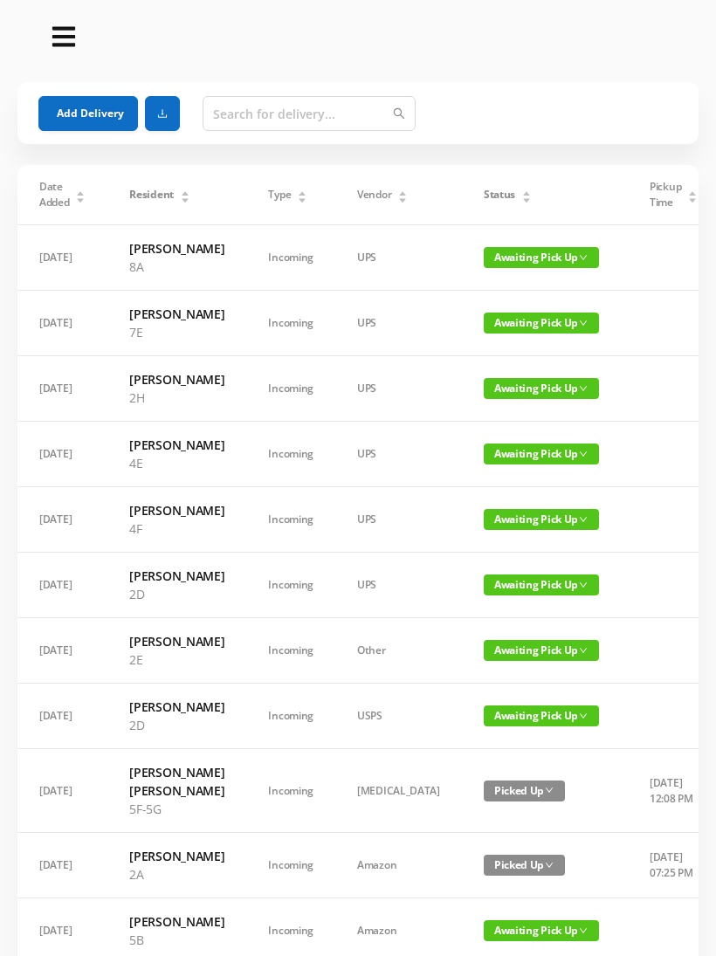
click at [112, 107] on button "Add Delivery" at bounding box center [88, 113] width 100 height 35
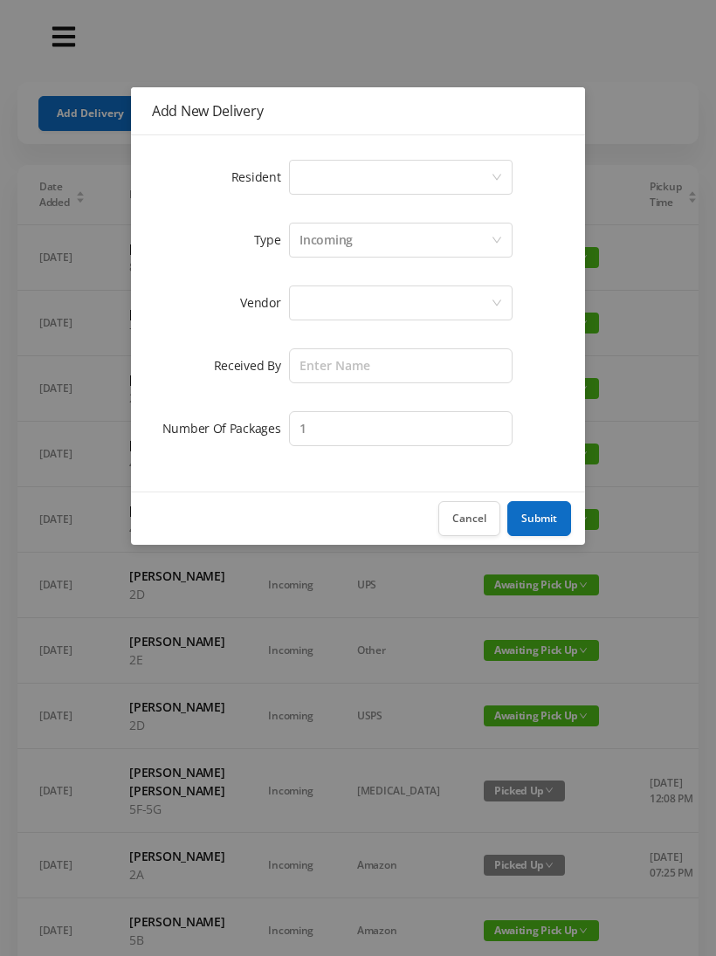
click at [501, 174] on icon "icon: down" at bounding box center [497, 177] width 10 height 10
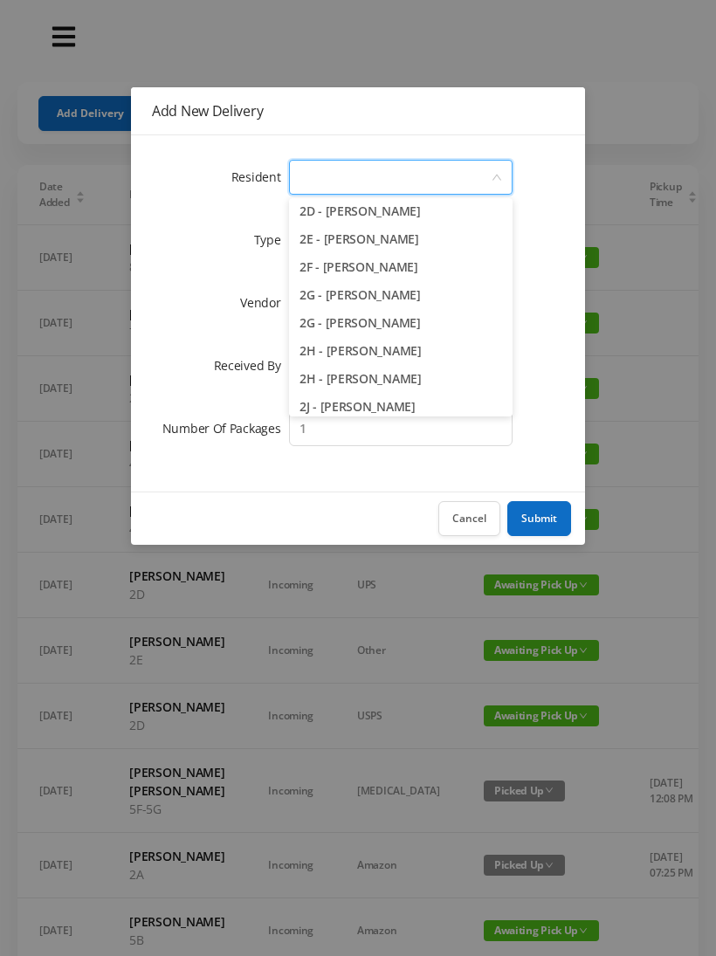
scroll to position [480, 0]
click at [393, 298] on li "2G - [PERSON_NAME]" at bounding box center [401, 294] width 224 height 28
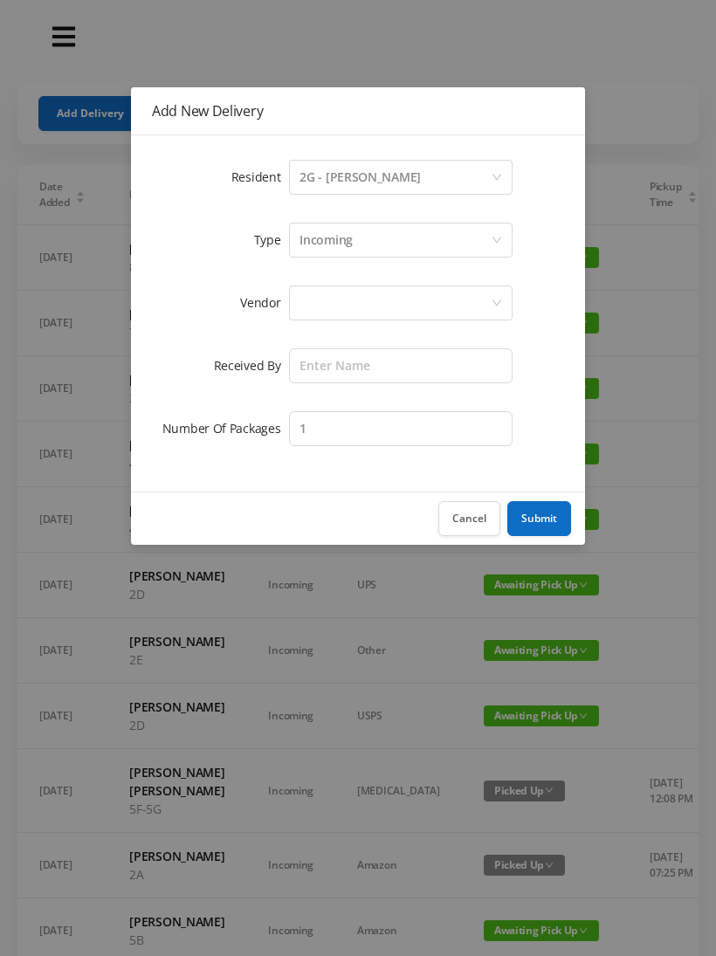
click at [442, 299] on div at bounding box center [395, 302] width 191 height 33
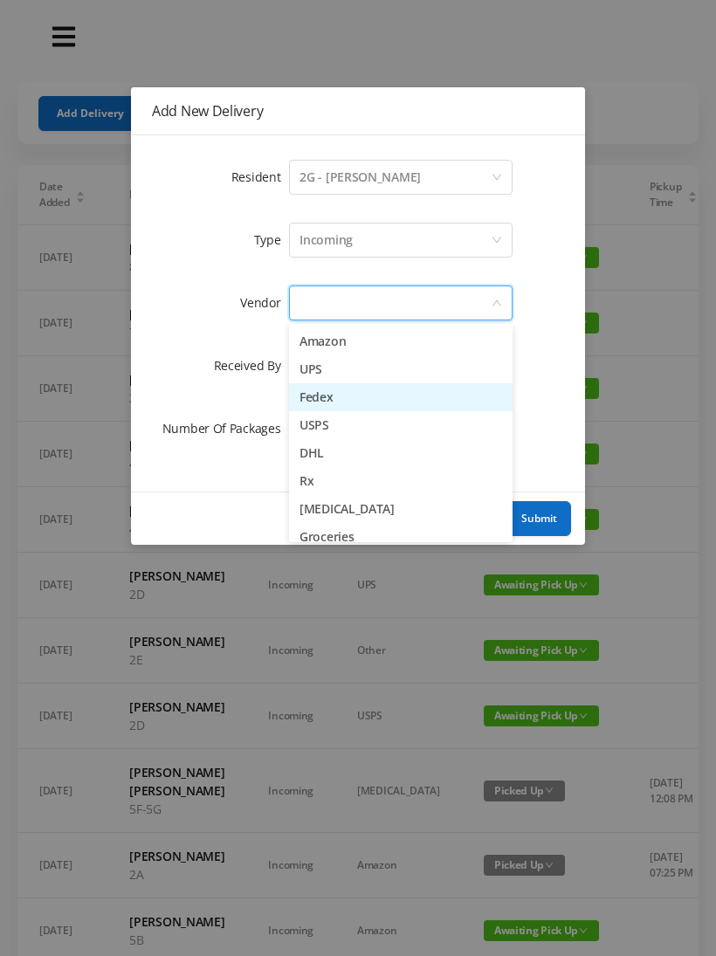
click at [345, 392] on li "Fedex" at bounding box center [401, 397] width 224 height 28
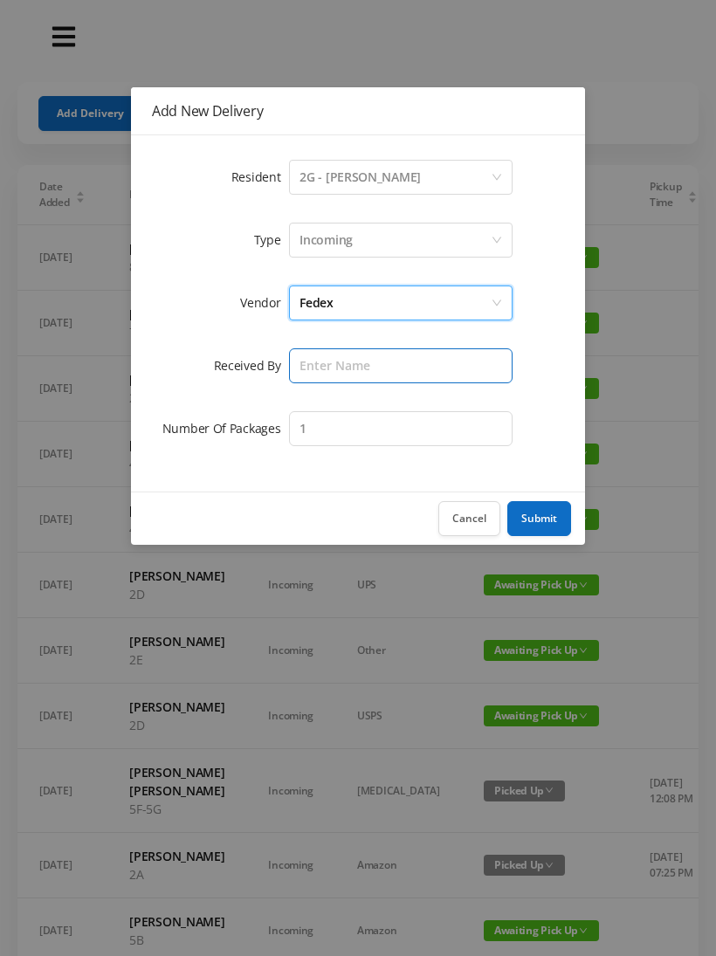
click at [435, 366] on input "text" at bounding box center [401, 365] width 224 height 35
type input "[PERSON_NAME]"
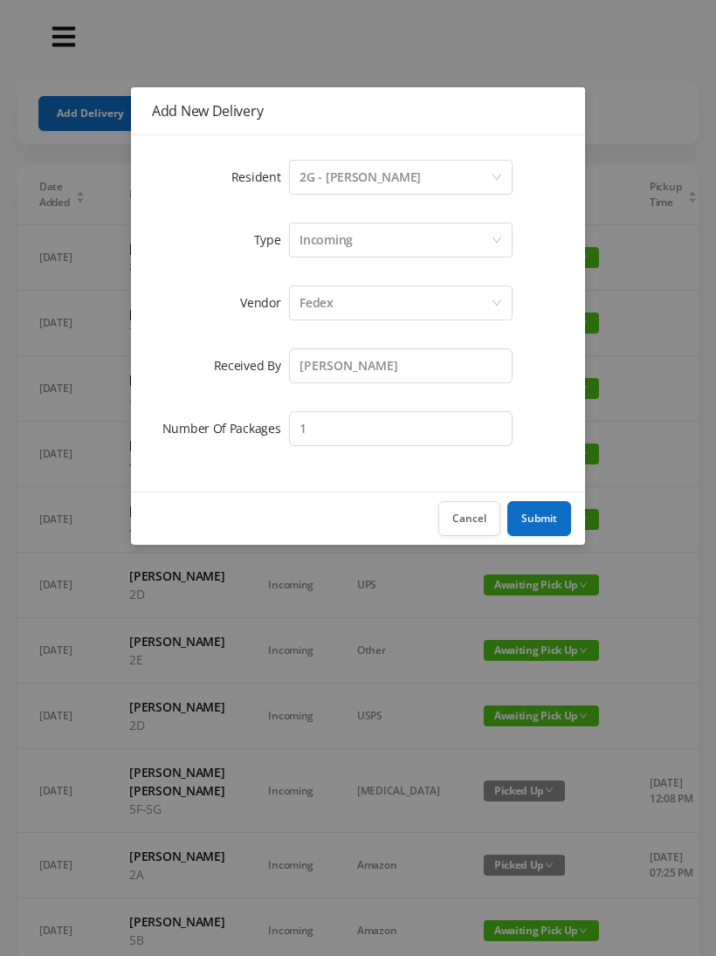
click at [545, 519] on button "Submit" at bounding box center [539, 518] width 64 height 35
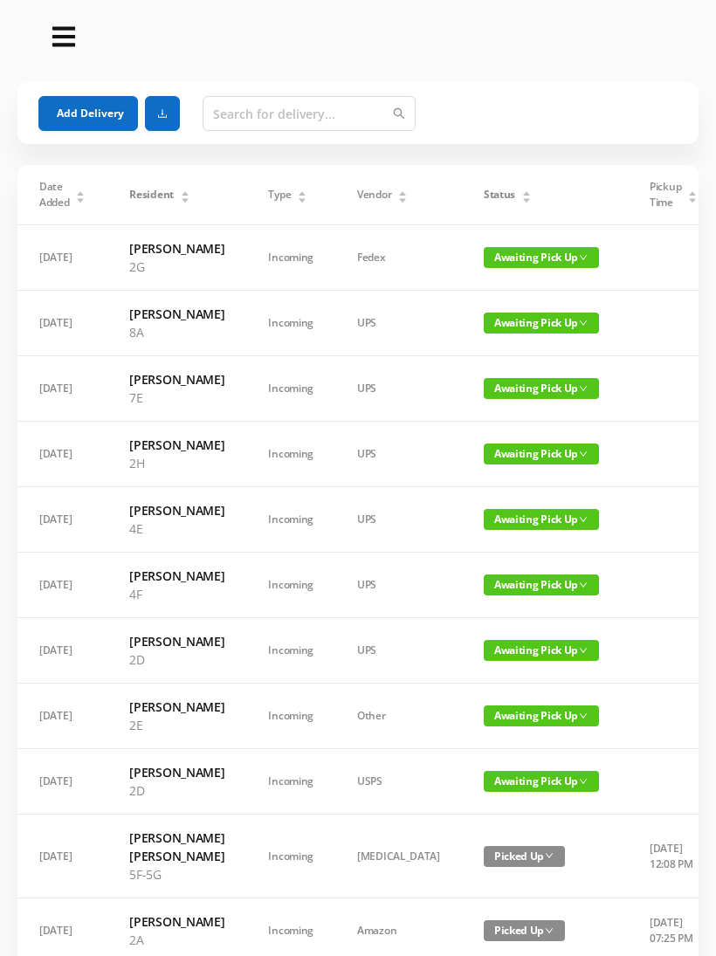
click at [501, 596] on span "Awaiting Pick Up" at bounding box center [541, 585] width 115 height 21
click at [479, 747] on link "Picked Up" at bounding box center [485, 747] width 114 height 28
click at [87, 122] on button "Add Delivery" at bounding box center [88, 113] width 100 height 35
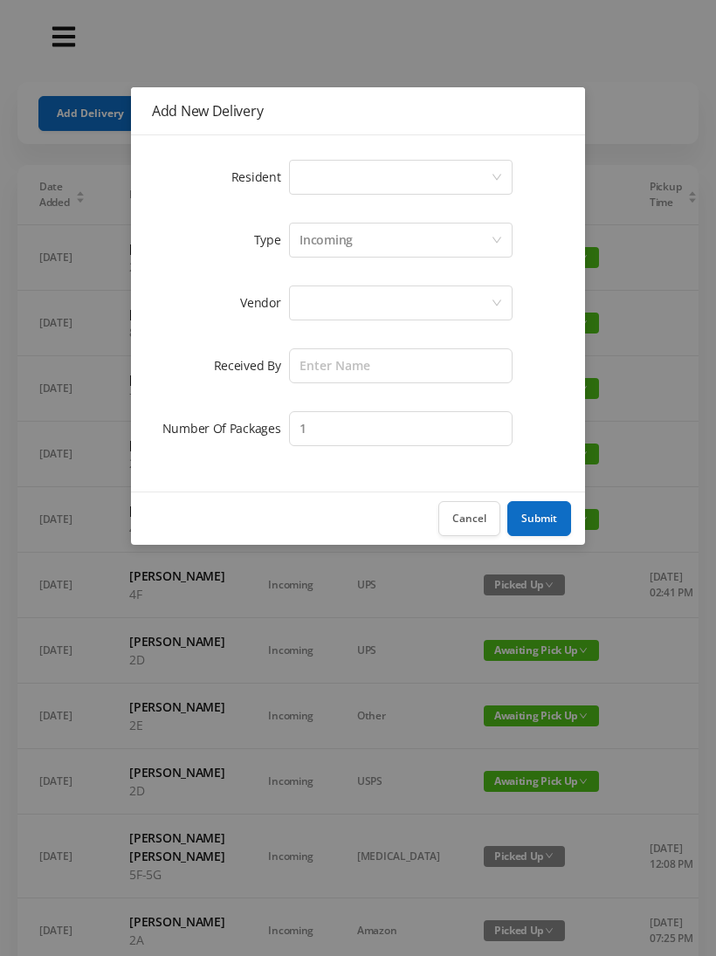
click at [487, 168] on div "Select a person" at bounding box center [395, 177] width 191 height 33
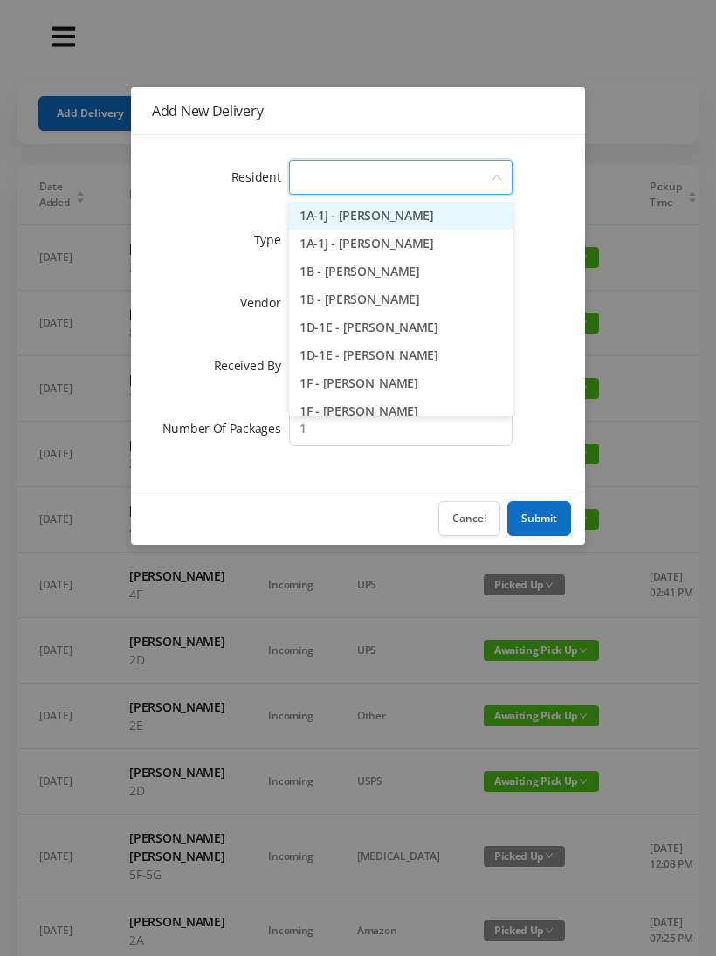
click at [377, 289] on li "1B - [PERSON_NAME]" at bounding box center [401, 300] width 224 height 28
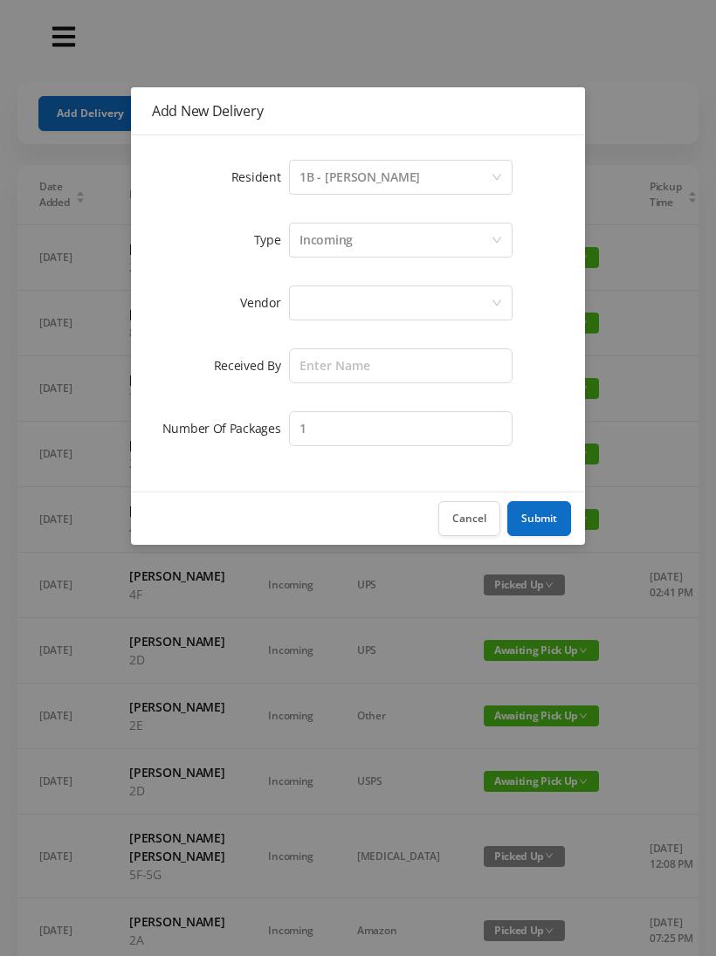
click at [416, 306] on div at bounding box center [395, 302] width 191 height 33
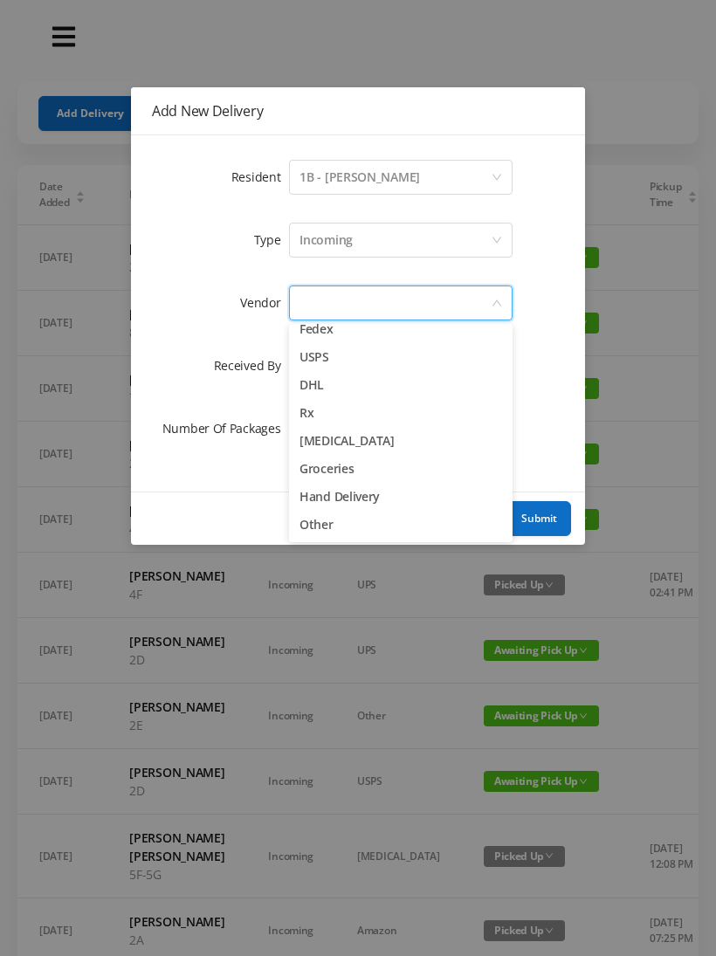
scroll to position [68, 0]
click at [334, 525] on li "Other" at bounding box center [401, 525] width 224 height 28
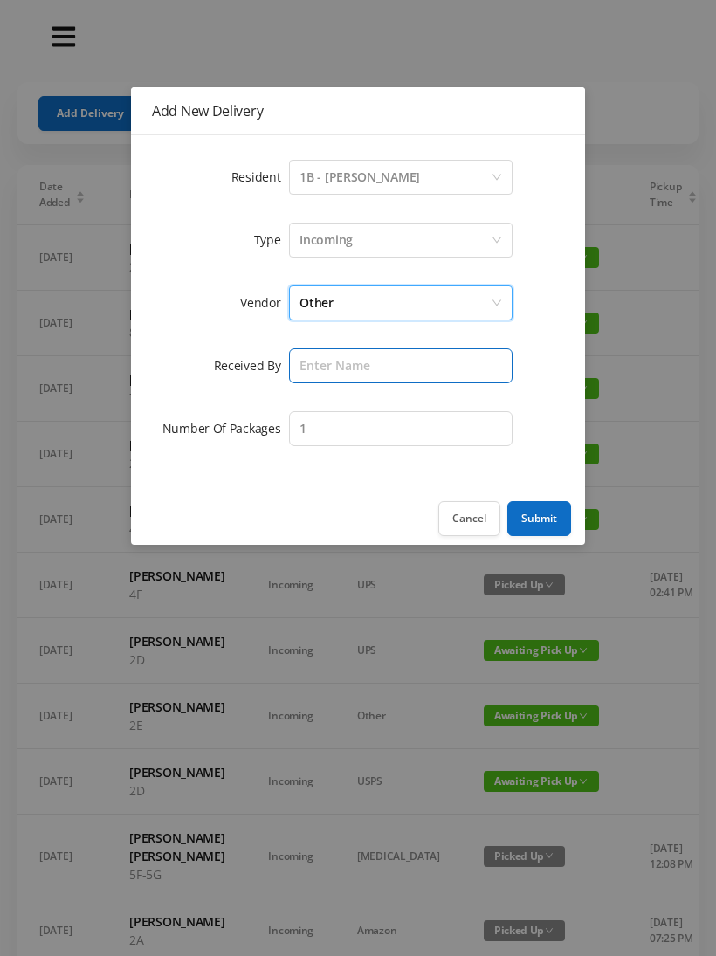
click at [408, 363] on input "text" at bounding box center [401, 365] width 224 height 35
type input "[PERSON_NAME]"
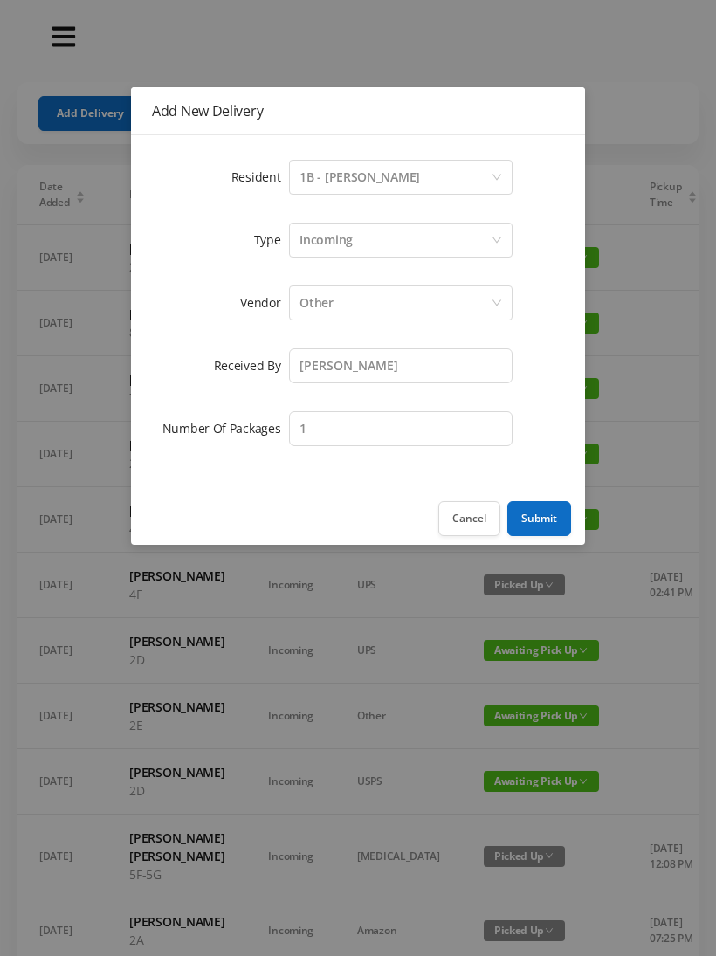
click at [537, 516] on button "Submit" at bounding box center [539, 518] width 64 height 35
